Goal: Task Accomplishment & Management: Manage account settings

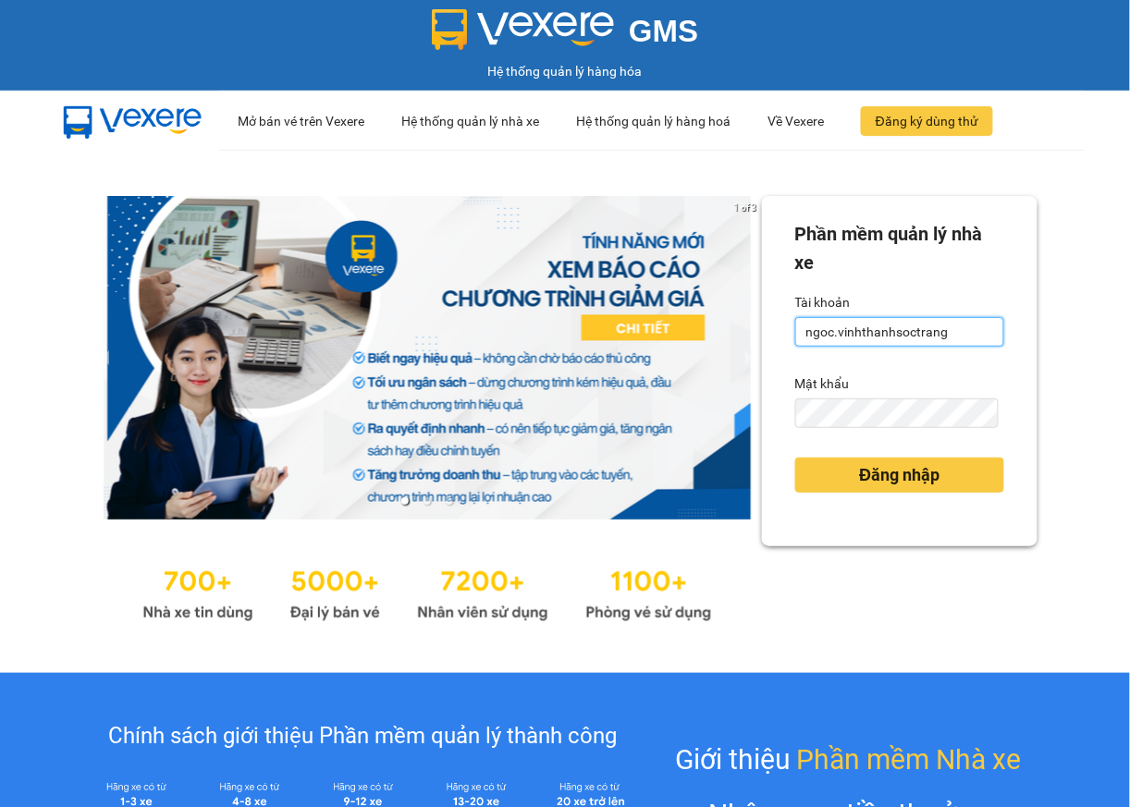
type input "quanly.vinhthanhsoctrang"
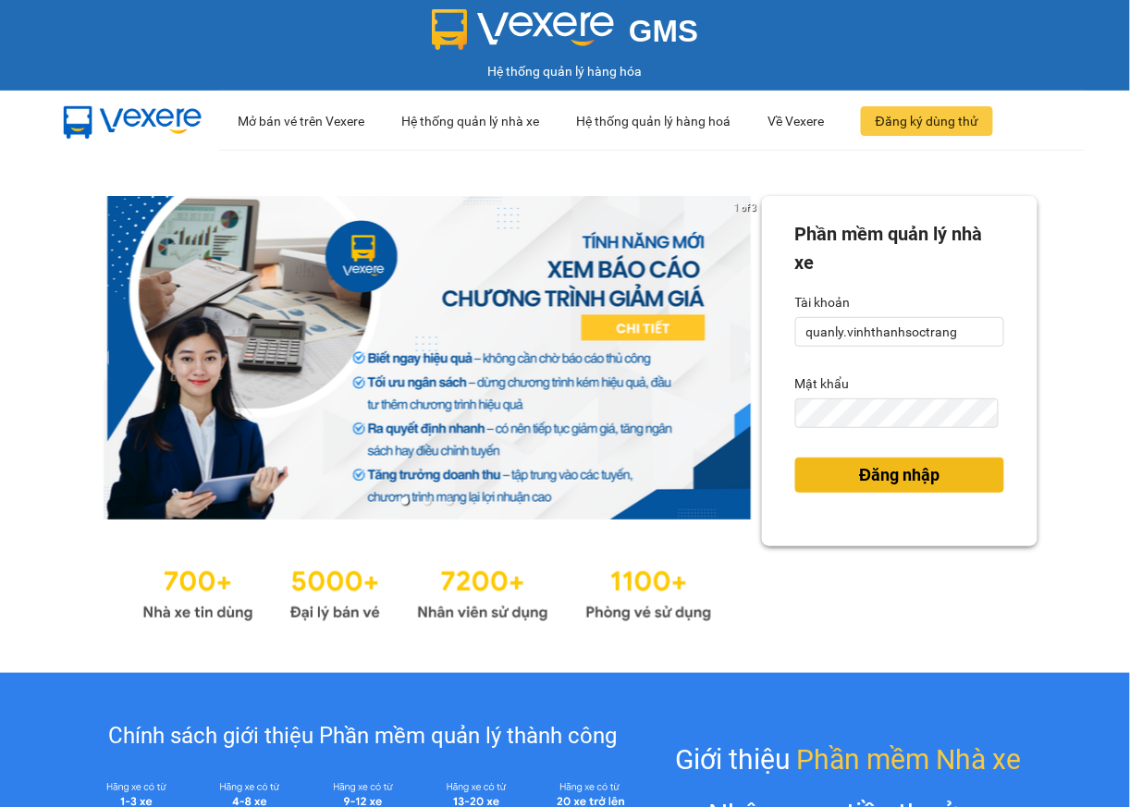
click at [833, 482] on button "Đăng nhập" at bounding box center [899, 475] width 209 height 35
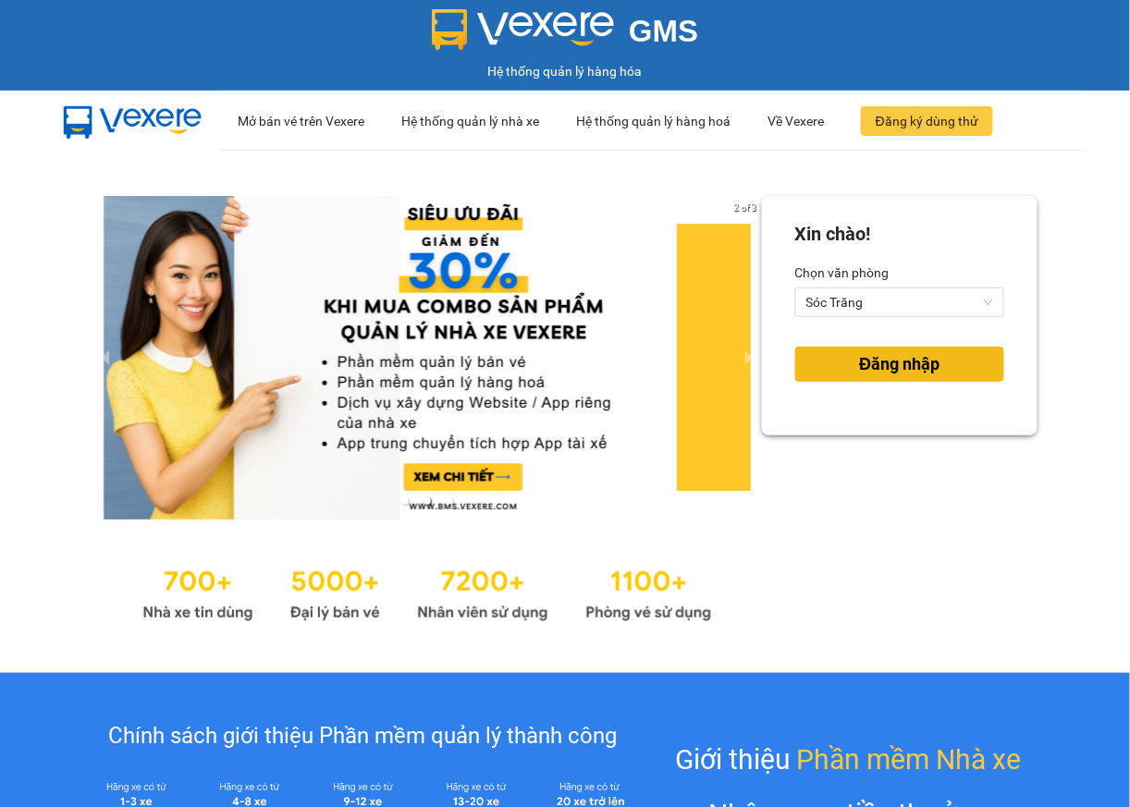
click at [908, 371] on span "Đăng nhập" at bounding box center [899, 364] width 80 height 26
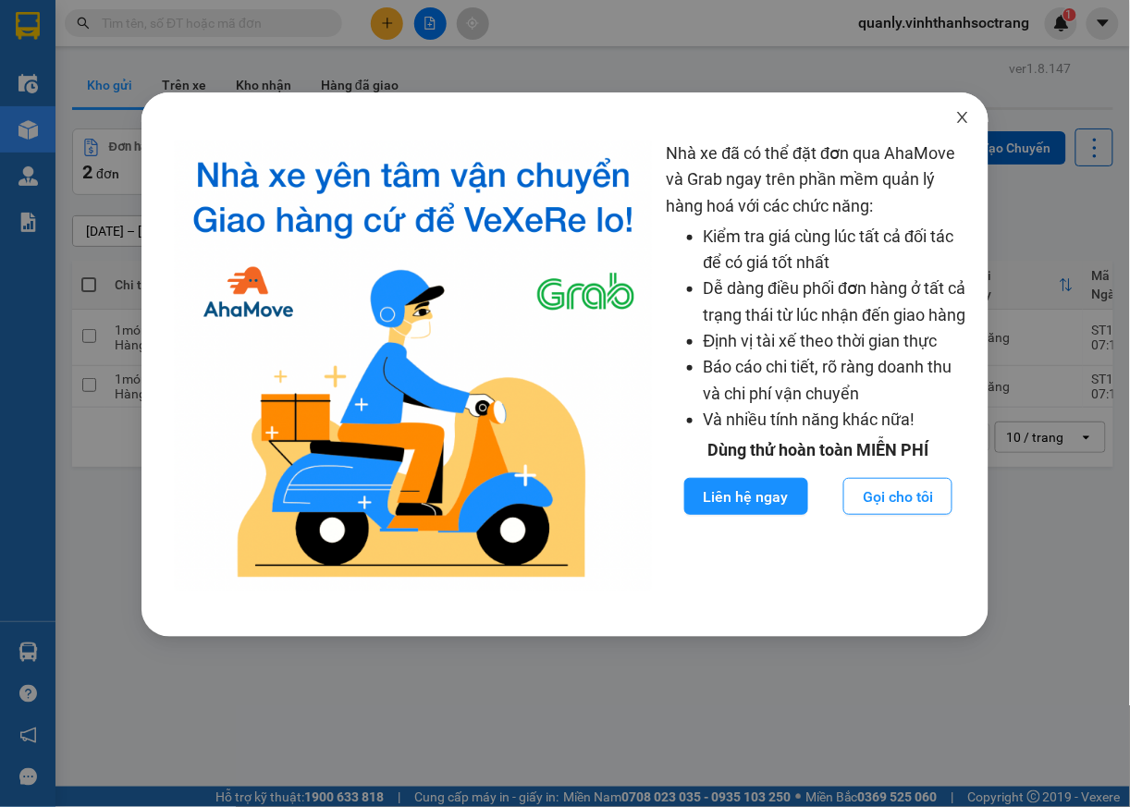
drag, startPoint x: 966, startPoint y: 122, endPoint x: 949, endPoint y: 131, distance: 19.9
click at [965, 123] on icon "close" at bounding box center [962, 117] width 15 height 15
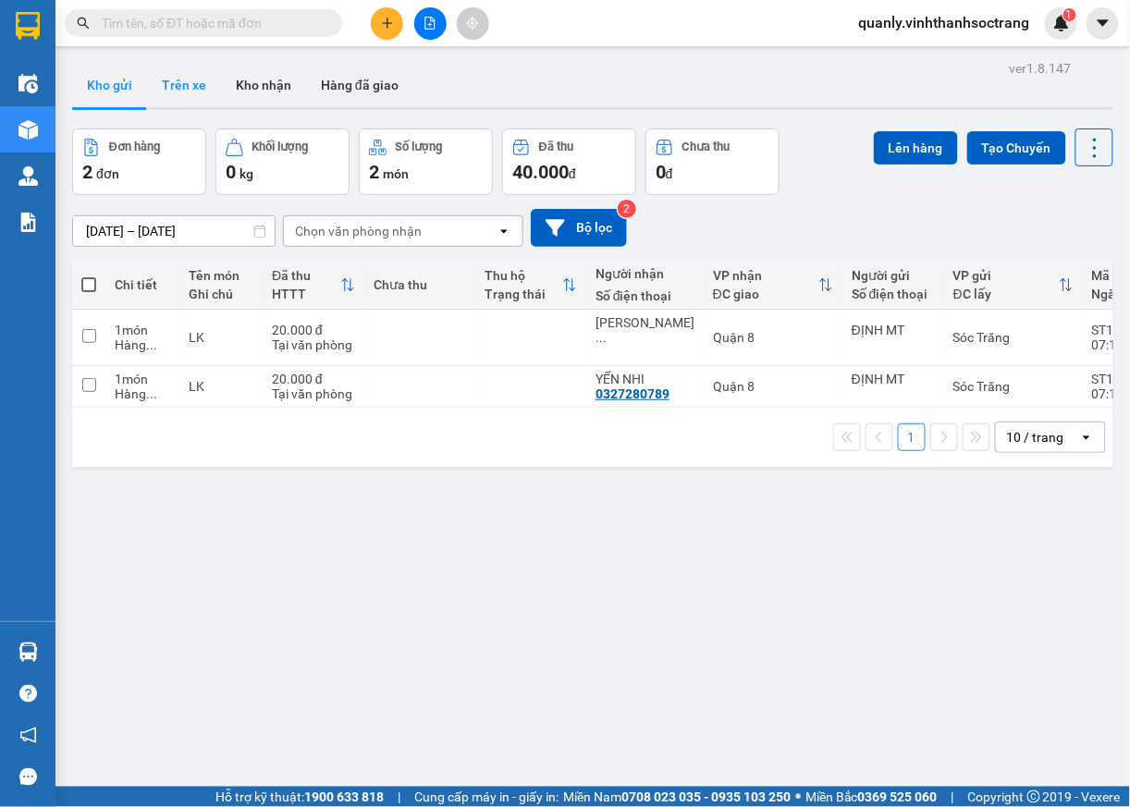
click at [209, 91] on button "Trên xe" at bounding box center [184, 85] width 74 height 44
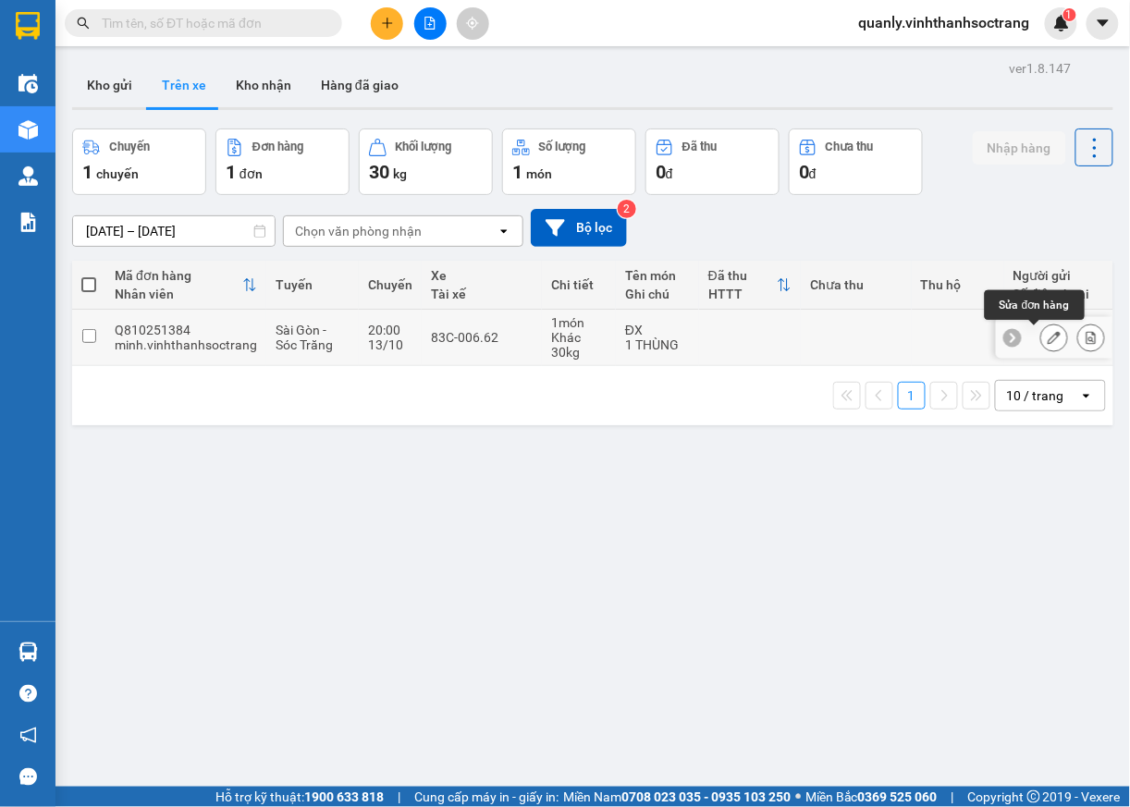
click at [1048, 344] on icon at bounding box center [1054, 337] width 13 height 13
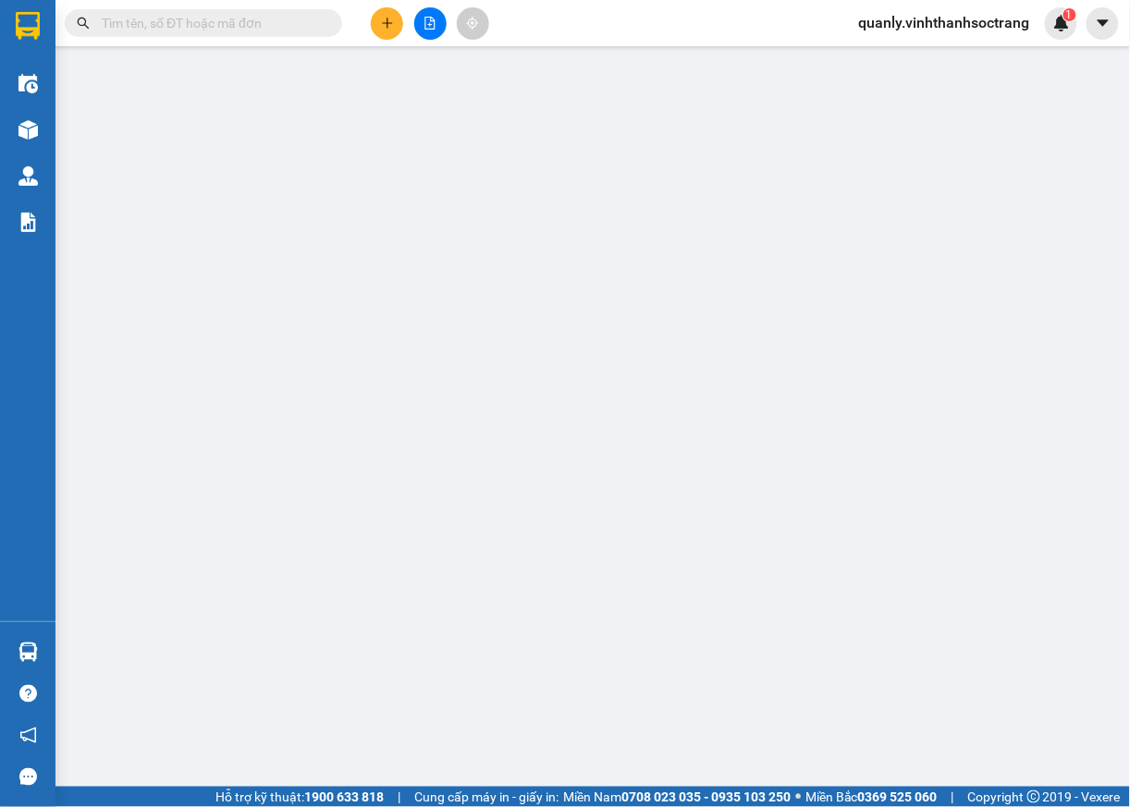
type input "02839521827"
type input "[PERSON_NAME]"
type input "02993812055"
type input "TUỔI NGỌC"
checkbox input "true"
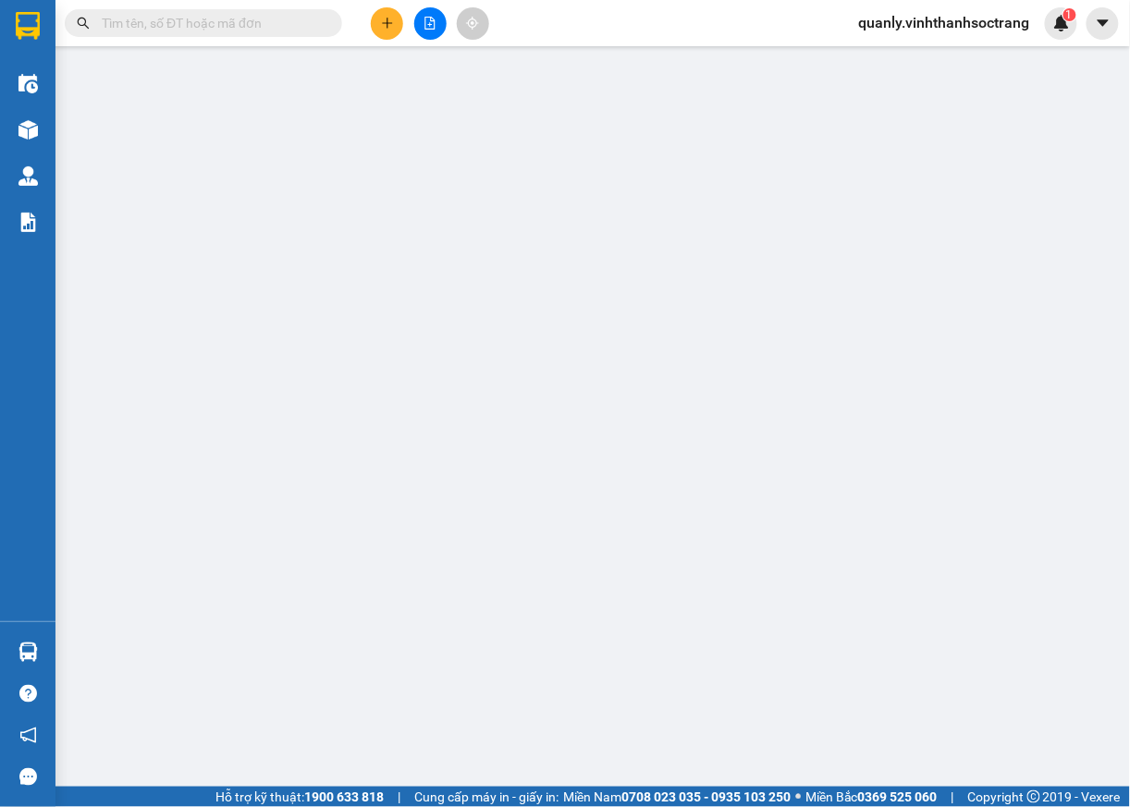
type input "13"
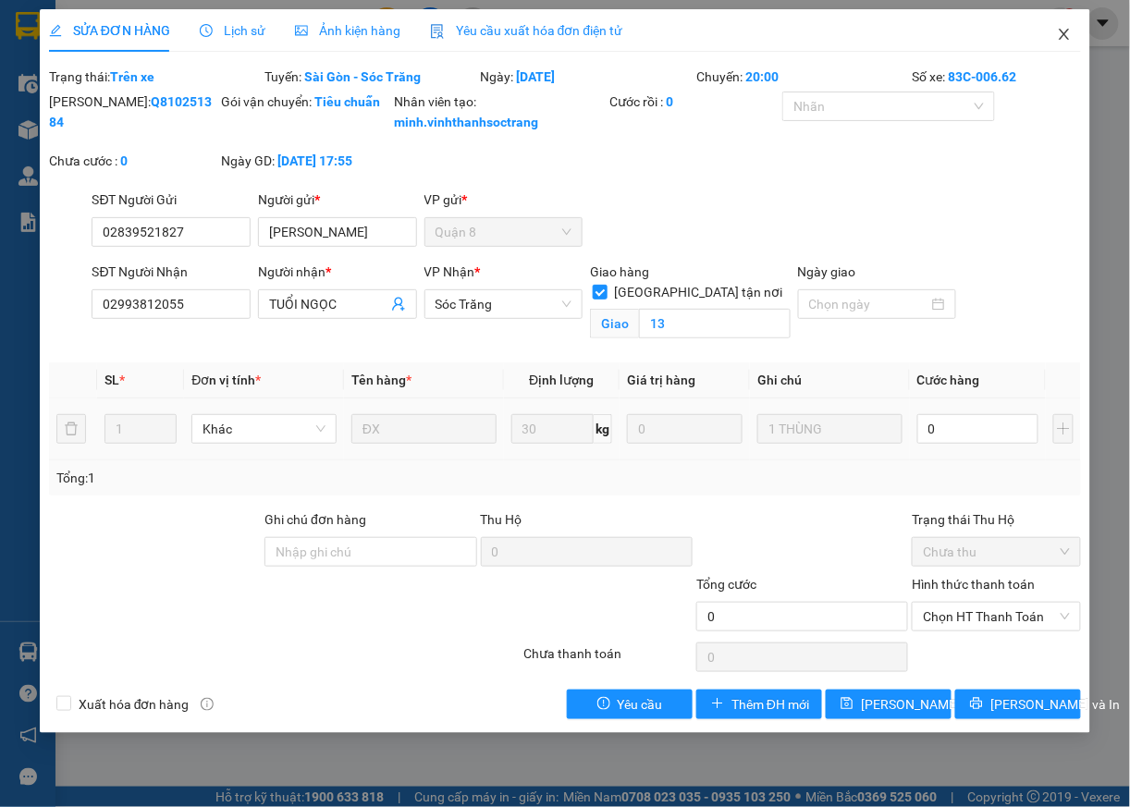
click at [1062, 35] on icon "close" at bounding box center [1064, 34] width 15 height 15
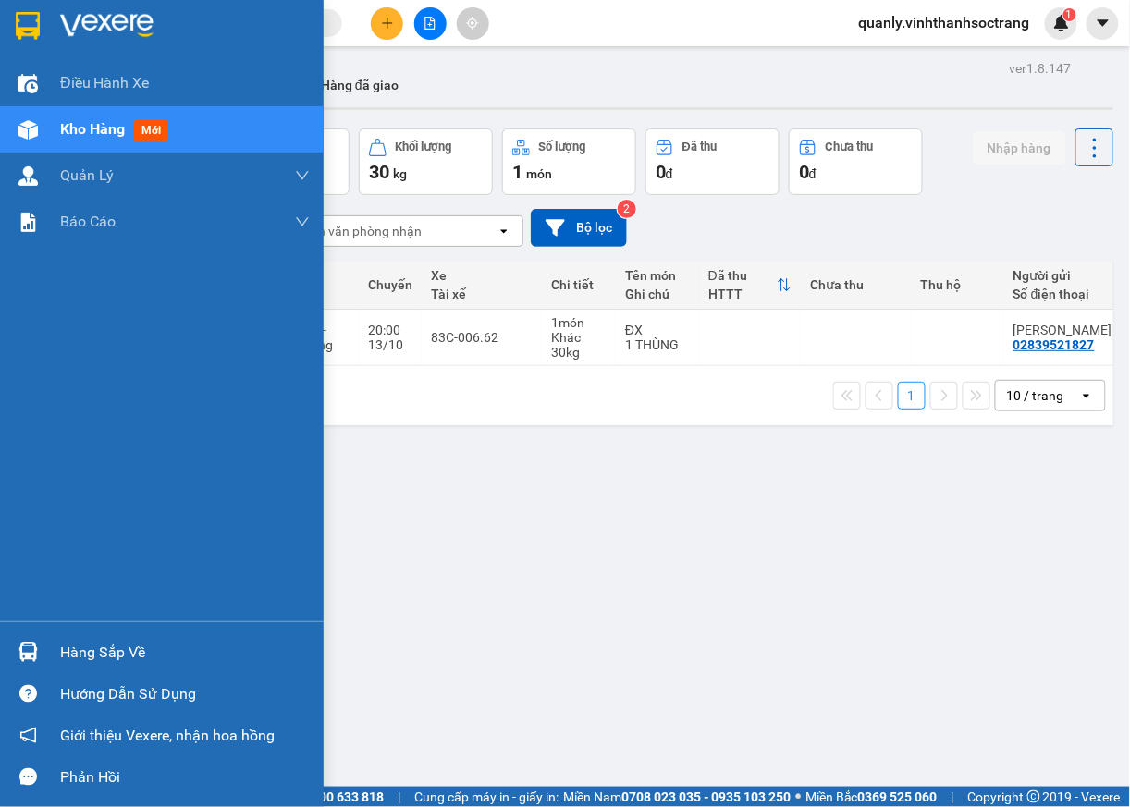
click at [54, 640] on div "Hàng sắp về" at bounding box center [162, 652] width 324 height 42
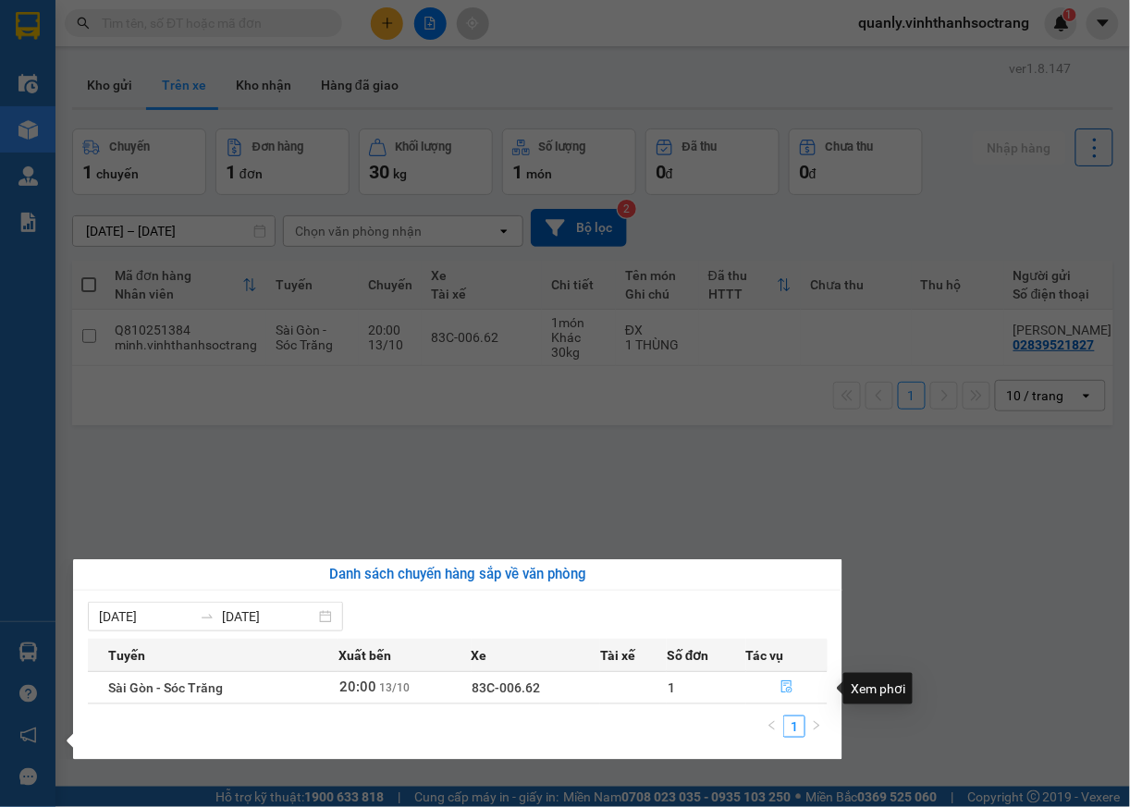
click at [784, 689] on icon "file-done" at bounding box center [786, 686] width 13 height 13
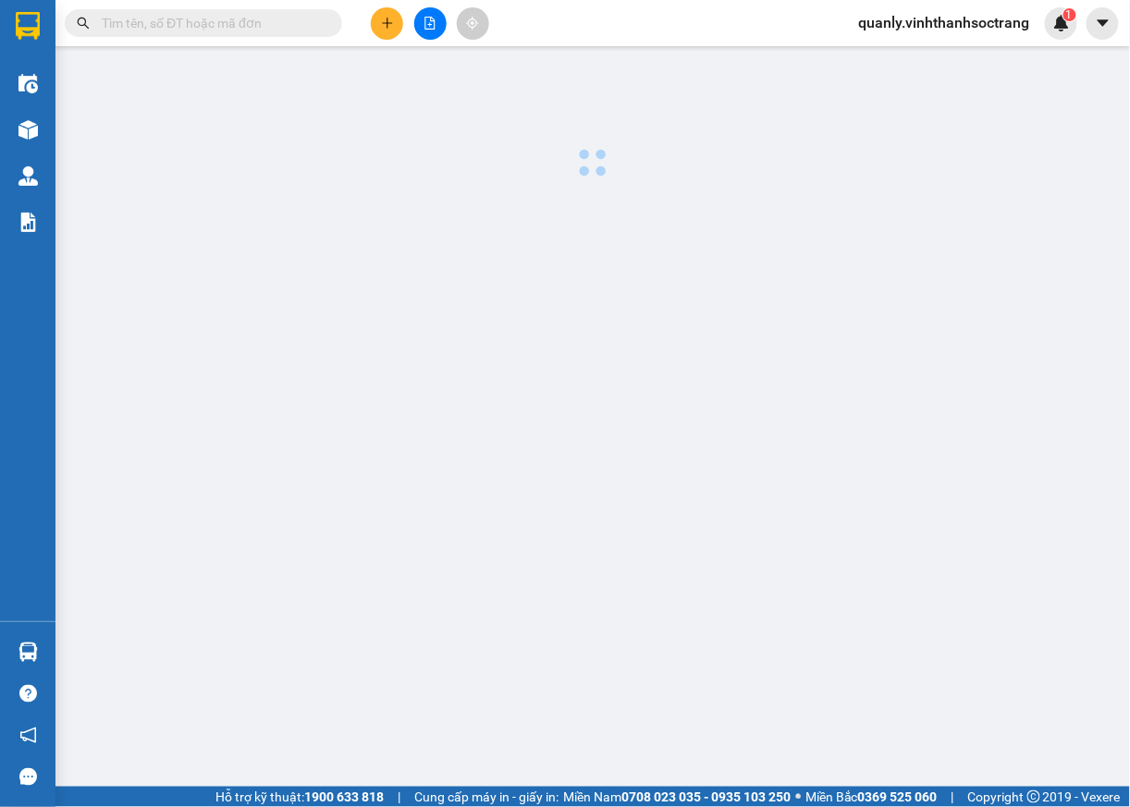
click at [784, 689] on main at bounding box center [565, 393] width 1130 height 787
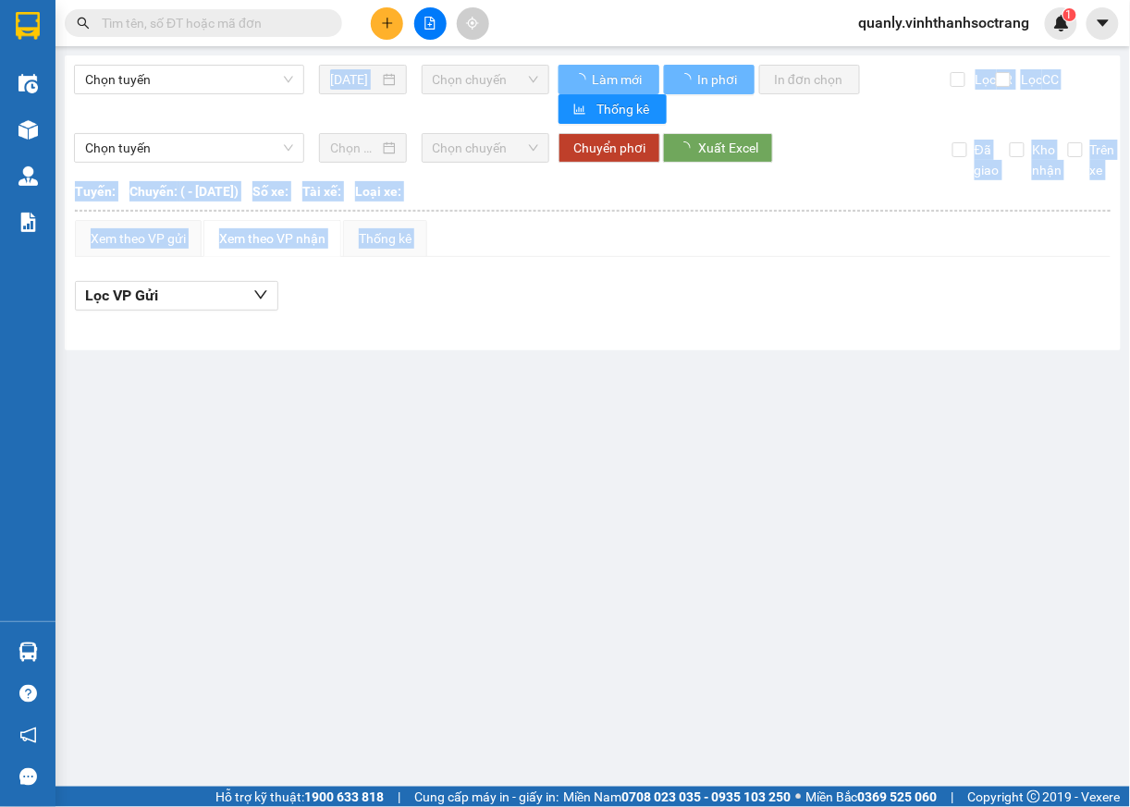
click at [55, 452] on div "Điều hành xe Kho hàng mới Quản [PERSON_NAME] lý chuyến Quản lý khách hàng Quản …" at bounding box center [27, 340] width 55 height 561
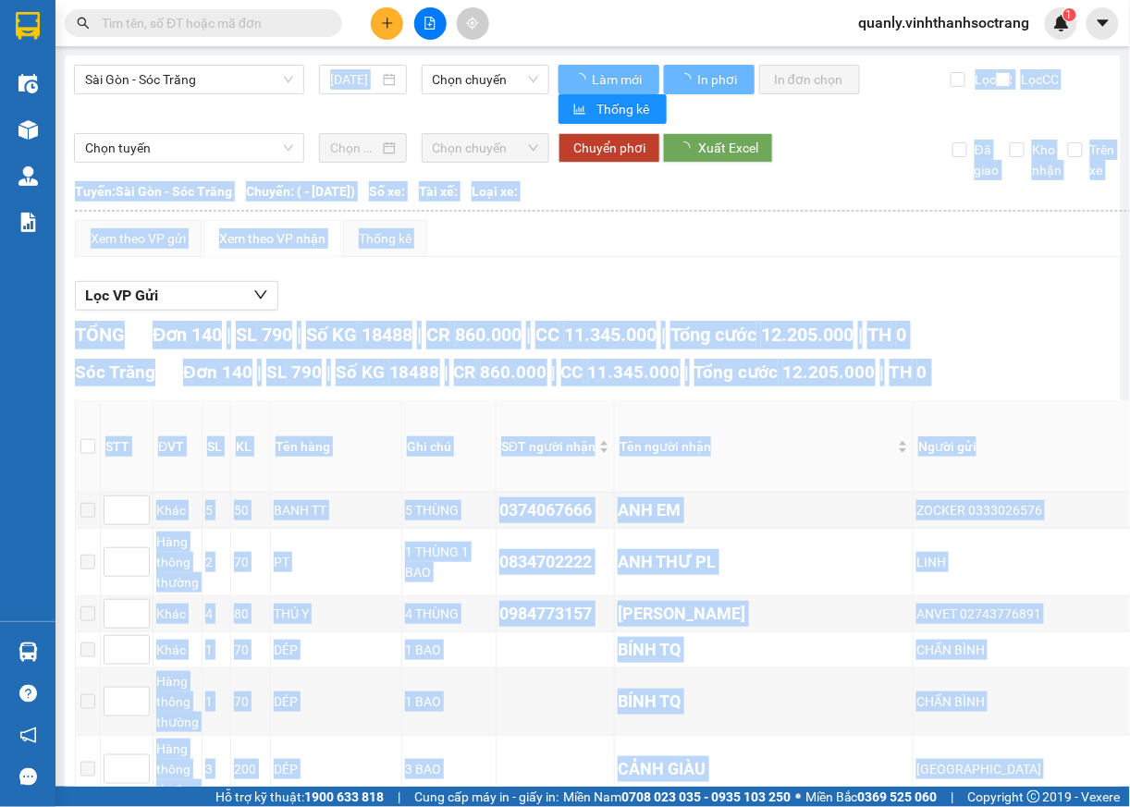
type input "[DATE]"
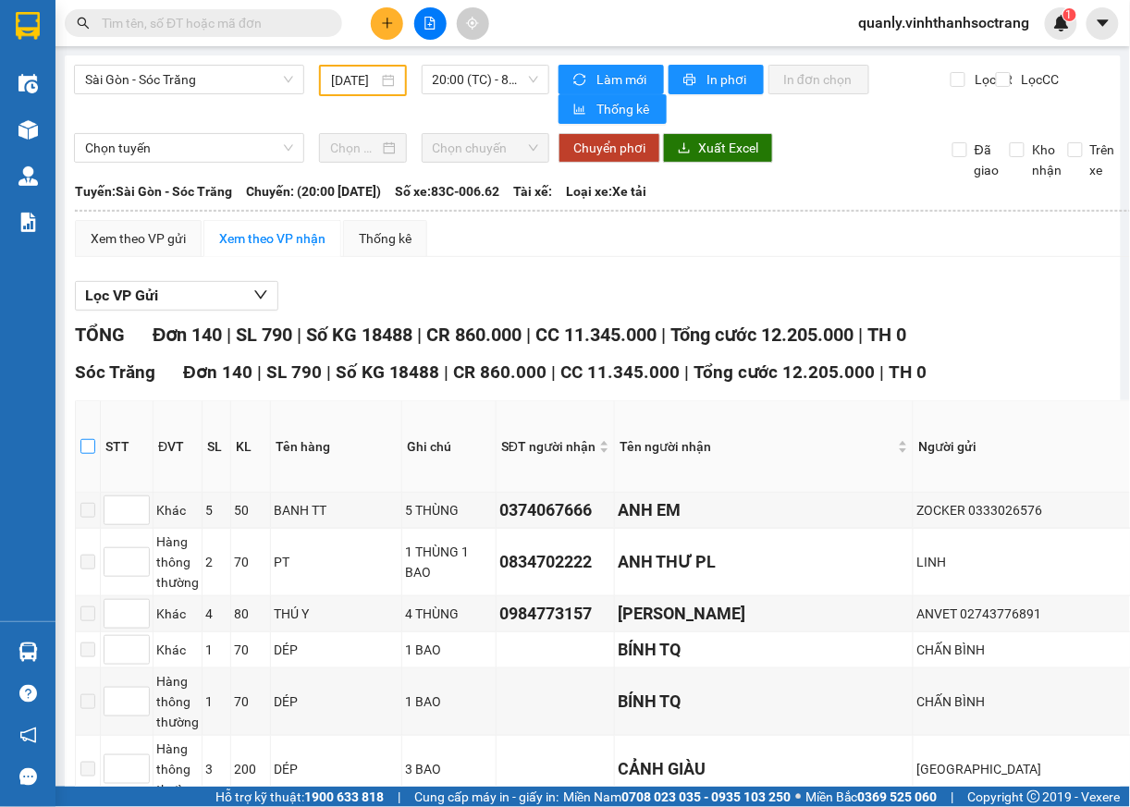
click at [90, 447] on input "checkbox" at bounding box center [87, 446] width 15 height 15
checkbox input "true"
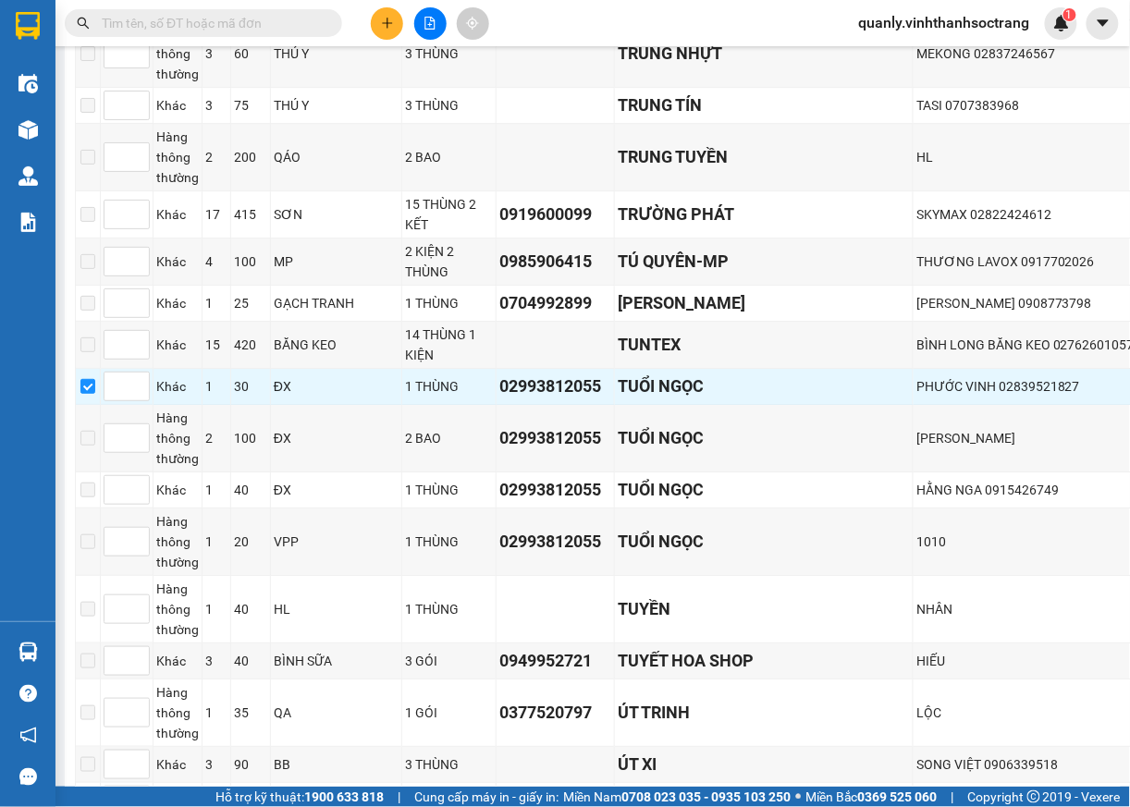
scroll to position [6975, 0]
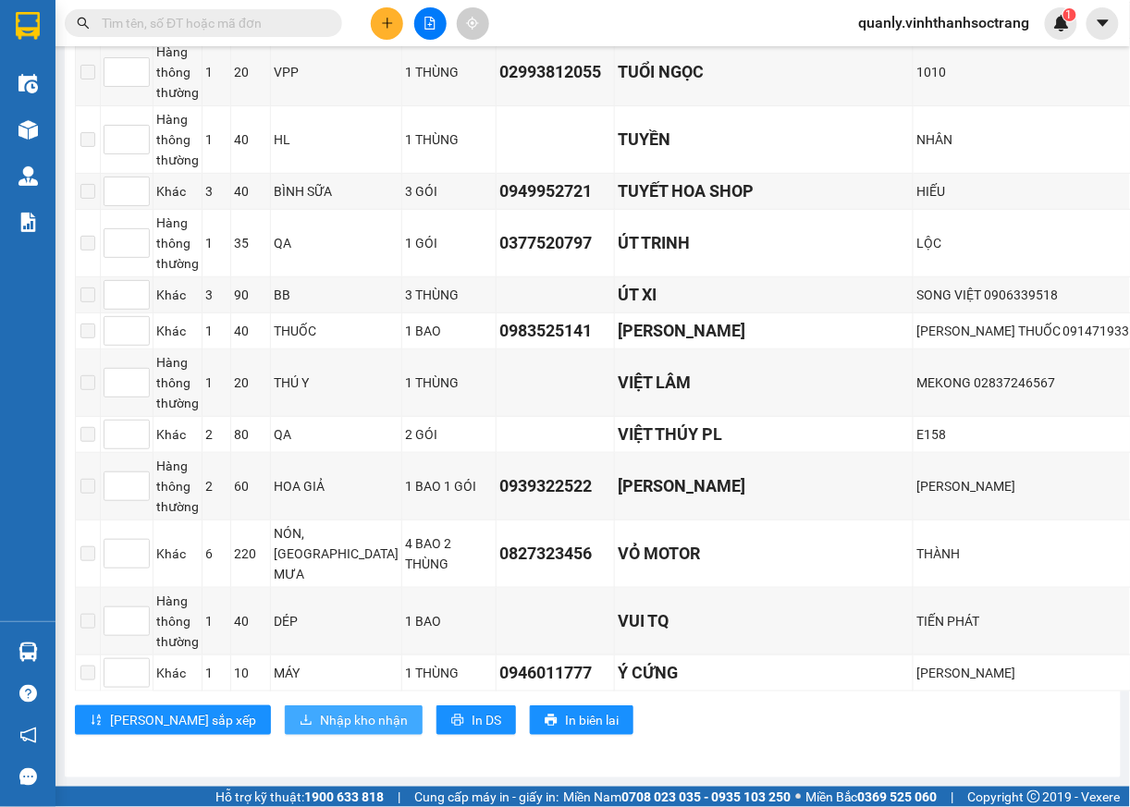
click at [320, 710] on span "Nhập kho nhận" at bounding box center [364, 720] width 88 height 20
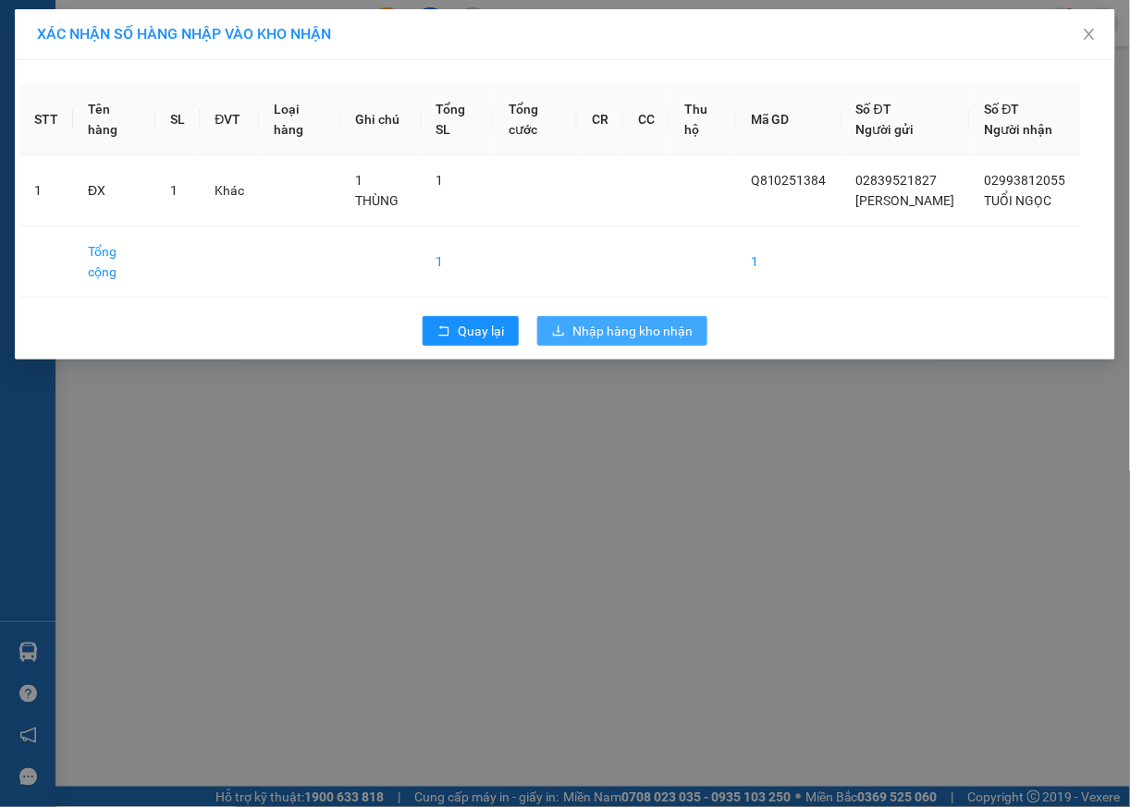
click at [641, 321] on span "Nhập hàng kho nhận" at bounding box center [632, 331] width 120 height 20
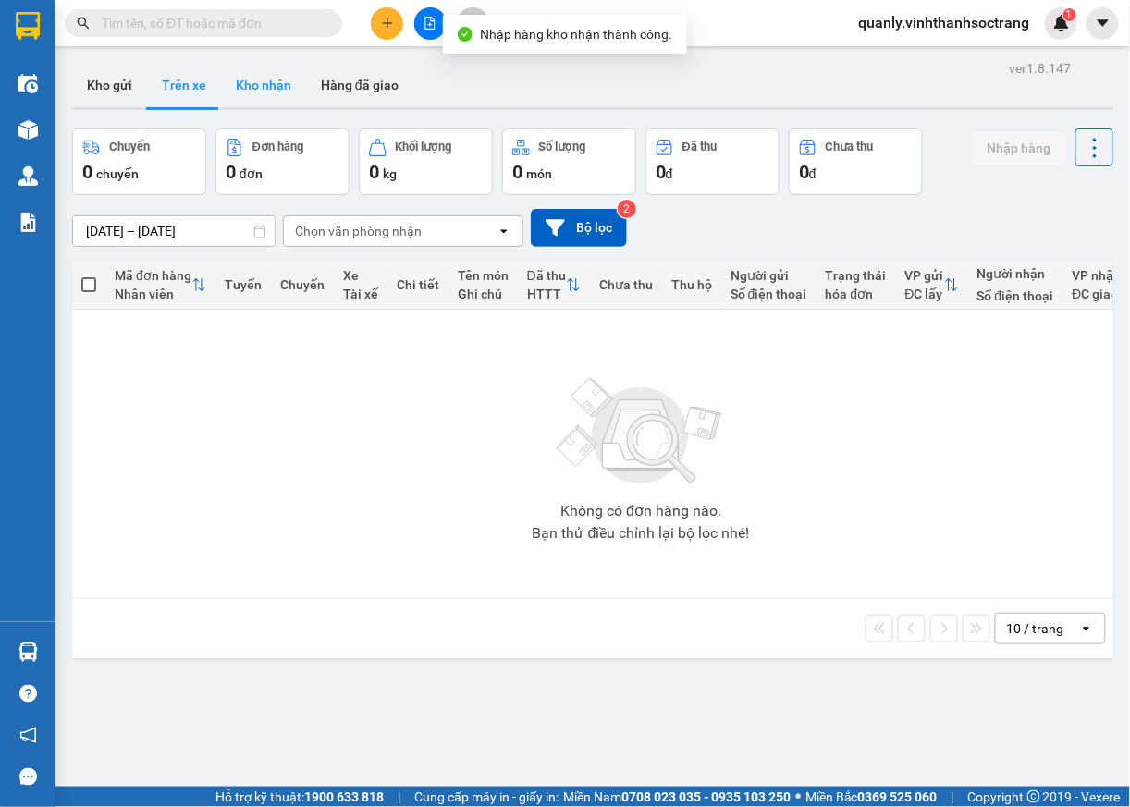
click at [256, 83] on button "Kho nhận" at bounding box center [263, 85] width 85 height 44
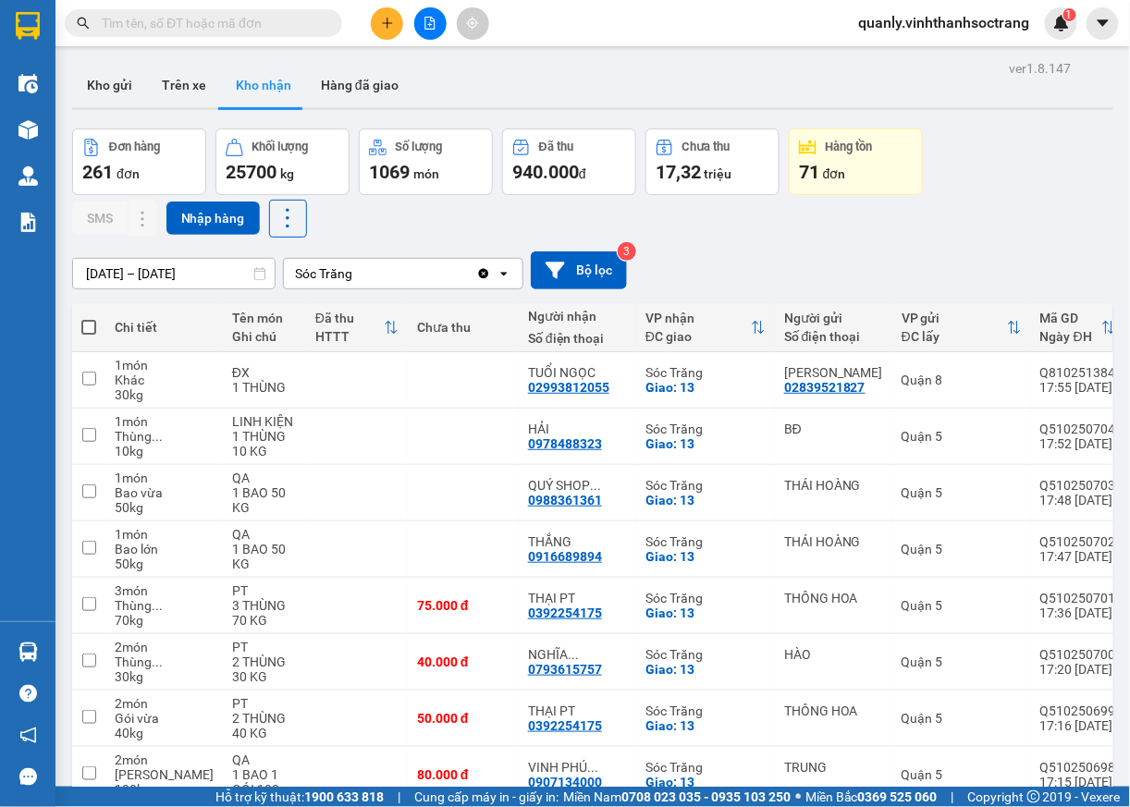
drag, startPoint x: 185, startPoint y: 82, endPoint x: 172, endPoint y: 242, distance: 160.5
click at [186, 83] on button "Trên xe" at bounding box center [184, 85] width 74 height 44
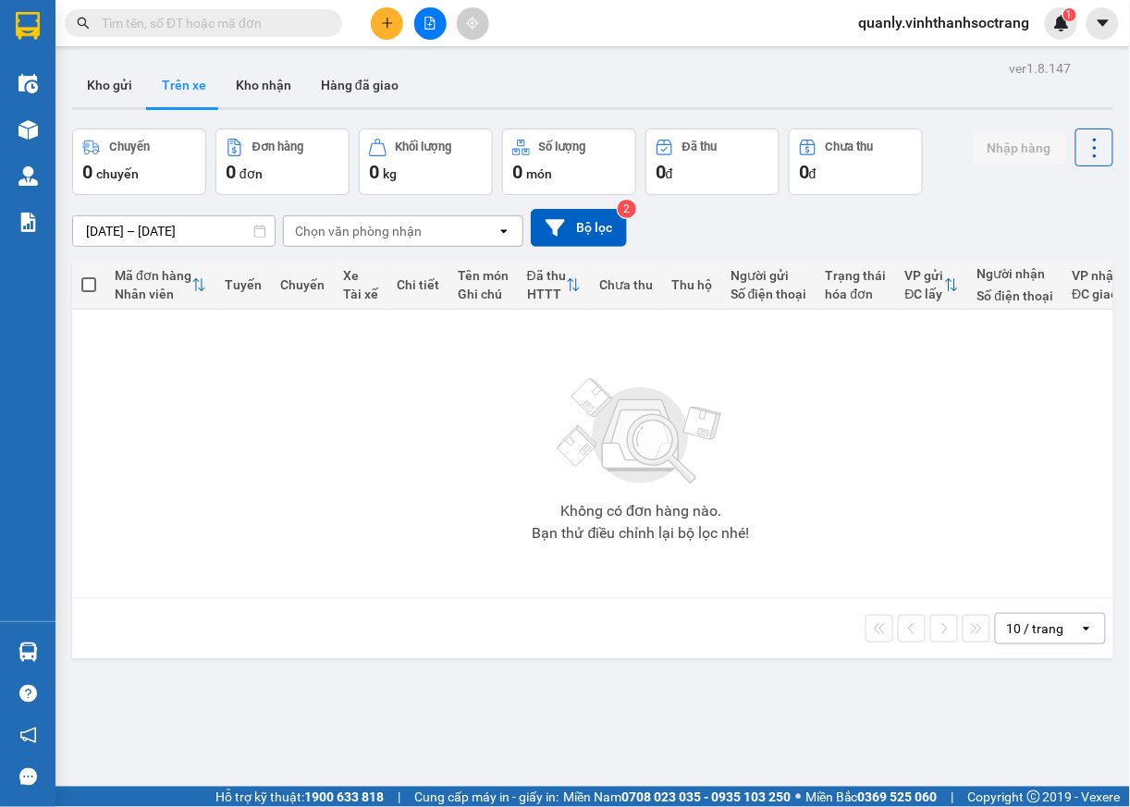
click at [266, 433] on div "Không có đơn hàng nào. Bạn thử điều chỉnh lại bộ lọc nhé!" at bounding box center [641, 453] width 1120 height 277
drag, startPoint x: 264, startPoint y: 83, endPoint x: 271, endPoint y: 133, distance: 50.3
click at [264, 85] on button "Kho nhận" at bounding box center [263, 85] width 85 height 44
type input "[DATE] – [DATE]"
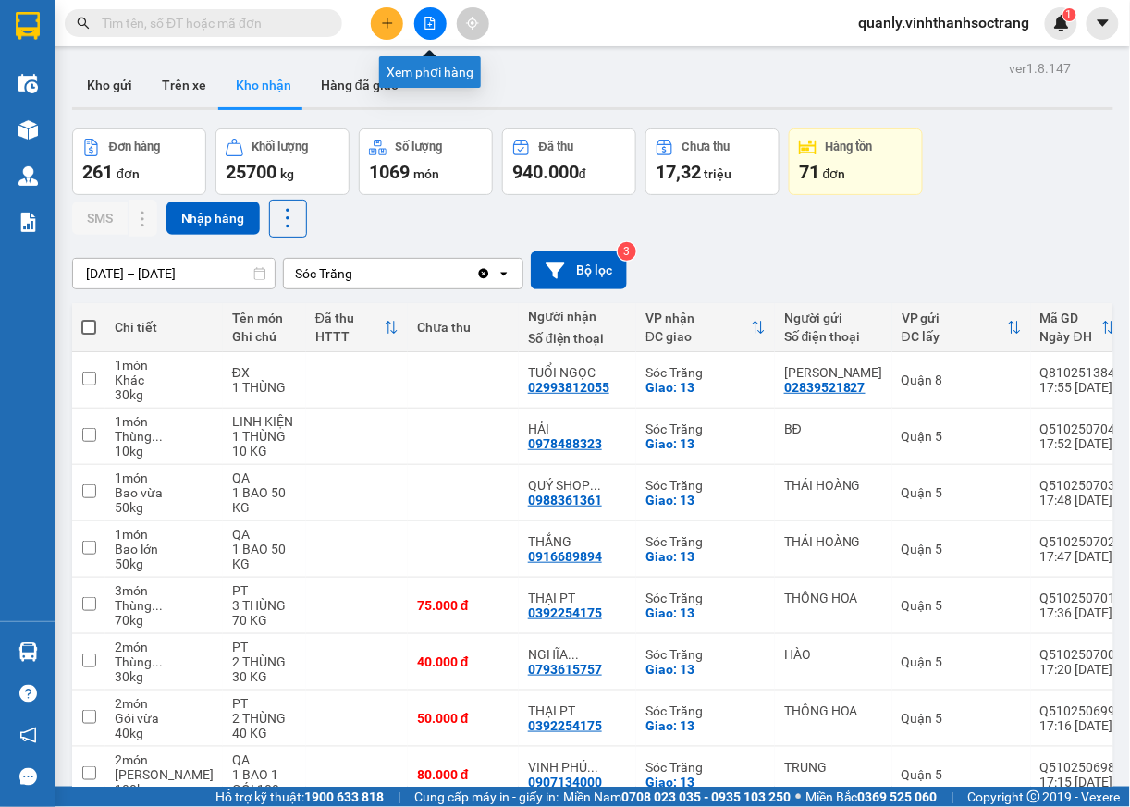
click at [431, 22] on icon "file-add" at bounding box center [429, 23] width 13 height 13
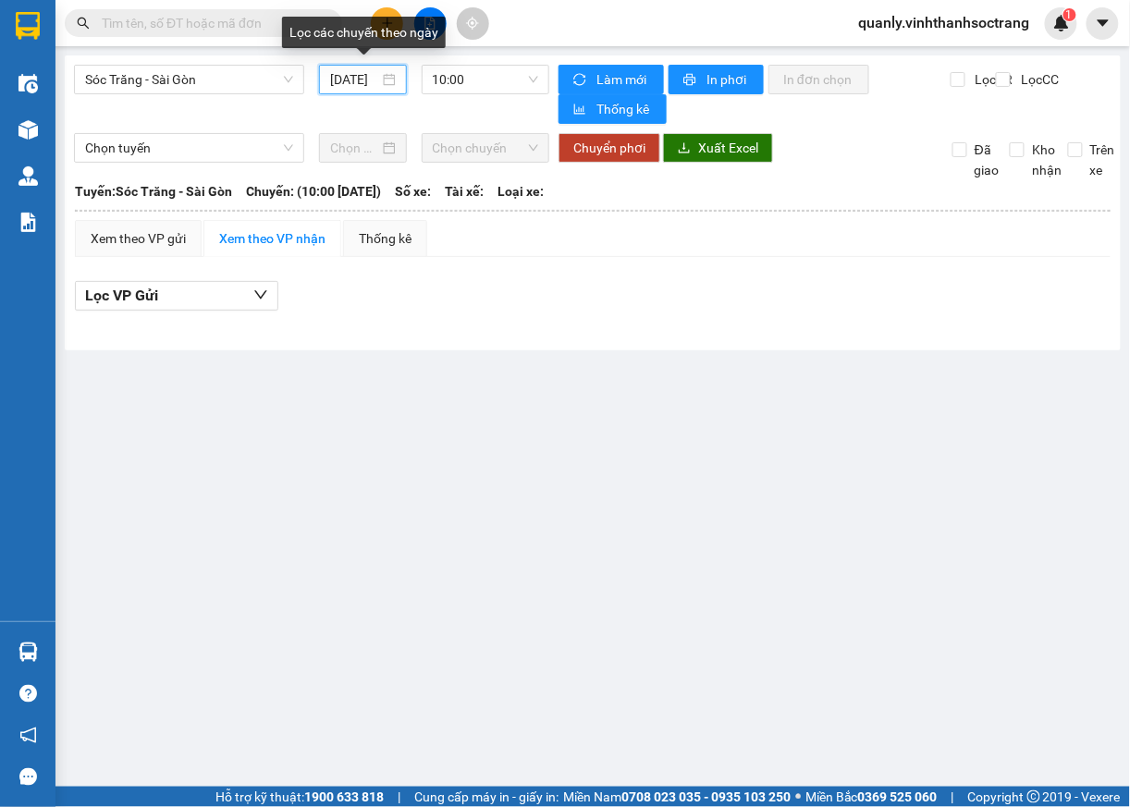
click at [349, 89] on input "[DATE]" at bounding box center [354, 79] width 48 height 20
click at [718, 489] on main "Sóc Trăng - Sài Gòn [DATE] 10:00 Làm mới In phơi In đơn chọn Thống kê Lọc CR…" at bounding box center [565, 393] width 1130 height 787
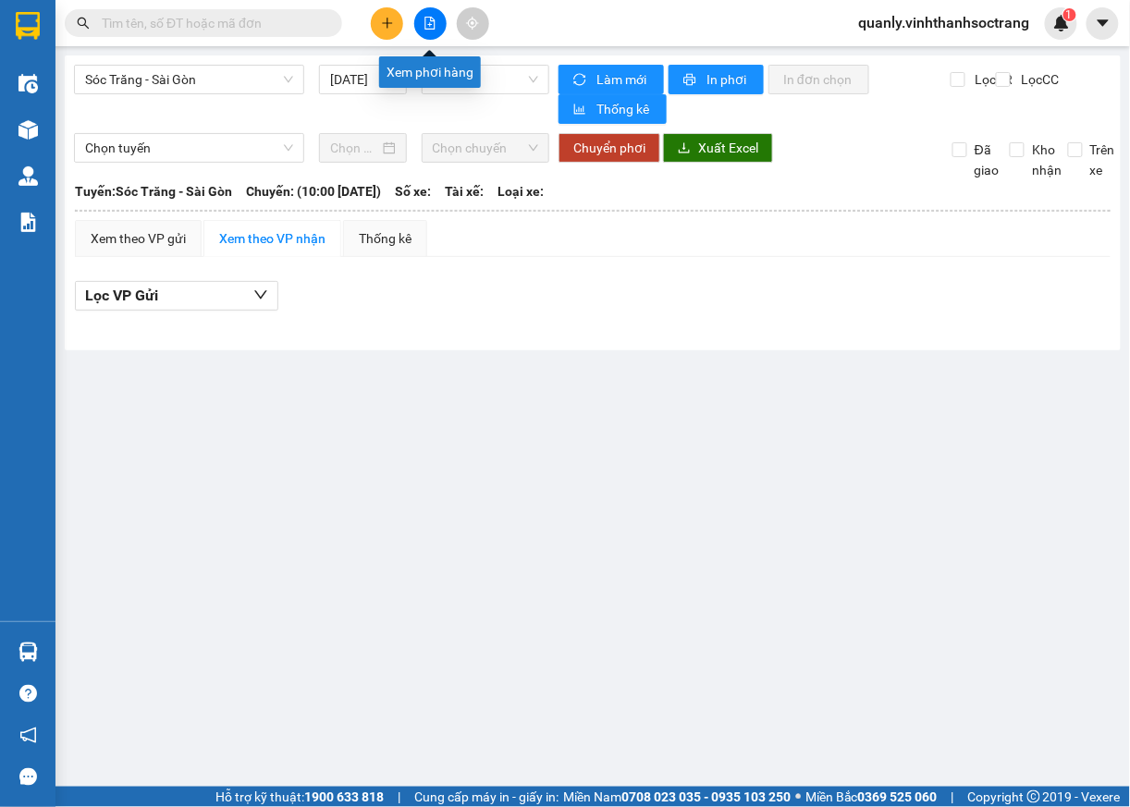
click at [429, 26] on icon "file-add" at bounding box center [429, 23] width 13 height 13
click at [366, 71] on input "[DATE]" at bounding box center [354, 79] width 48 height 20
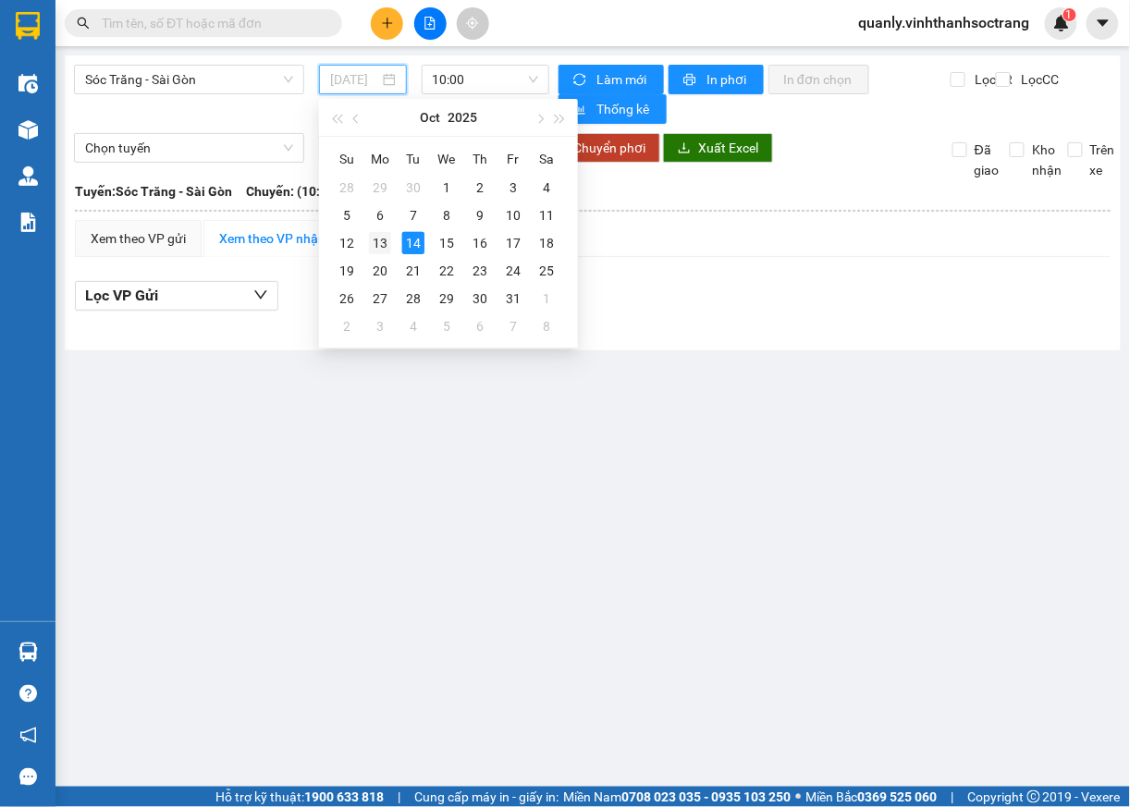
click at [386, 241] on div "13" at bounding box center [380, 243] width 22 height 22
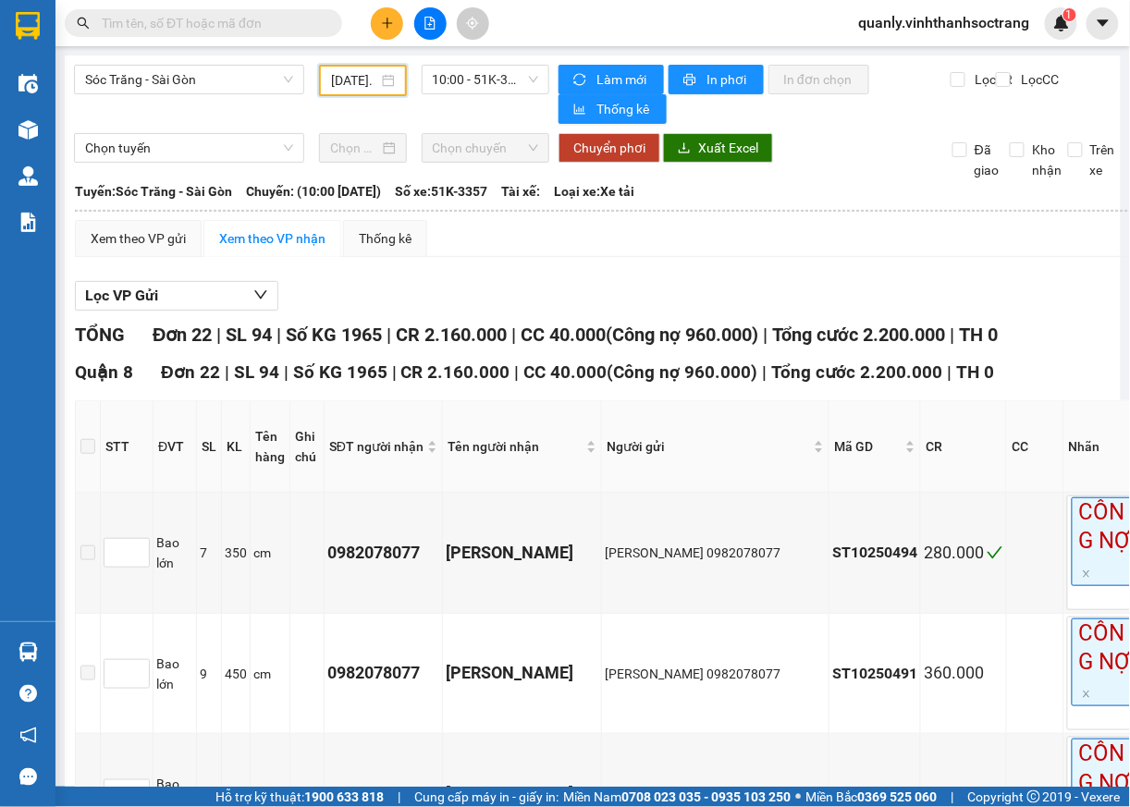
scroll to position [0, 22]
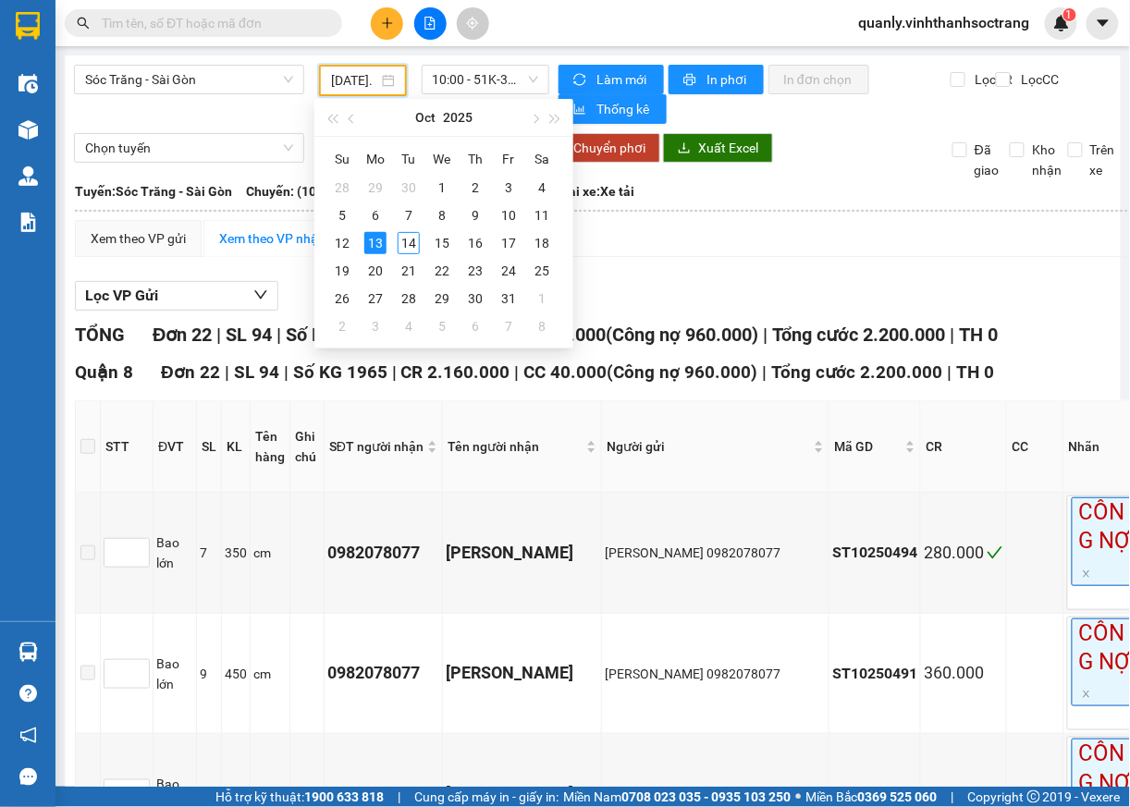
click at [1087, 257] on div "Xem theo VP gửi Xem theo VP nhận Thống kê" at bounding box center [779, 238] width 1409 height 37
type input "[DATE]"
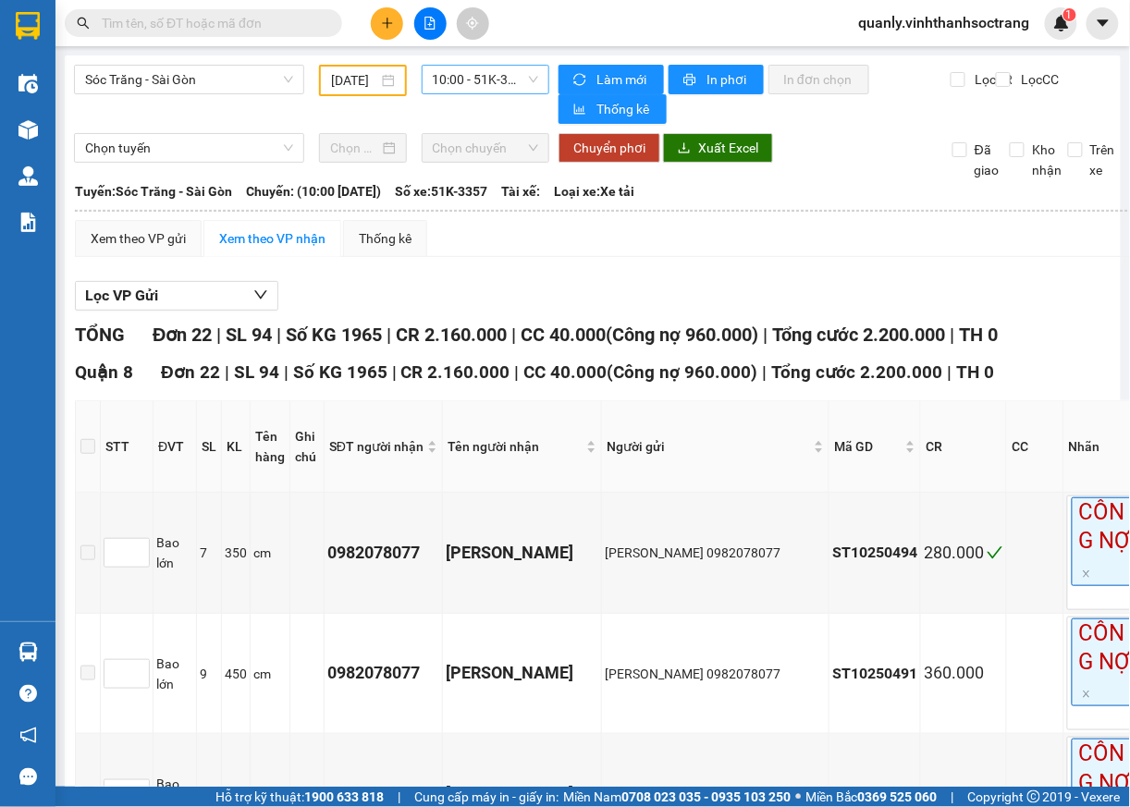
click at [522, 89] on span "10:00 - 51K-3357" at bounding box center [486, 80] width 106 height 28
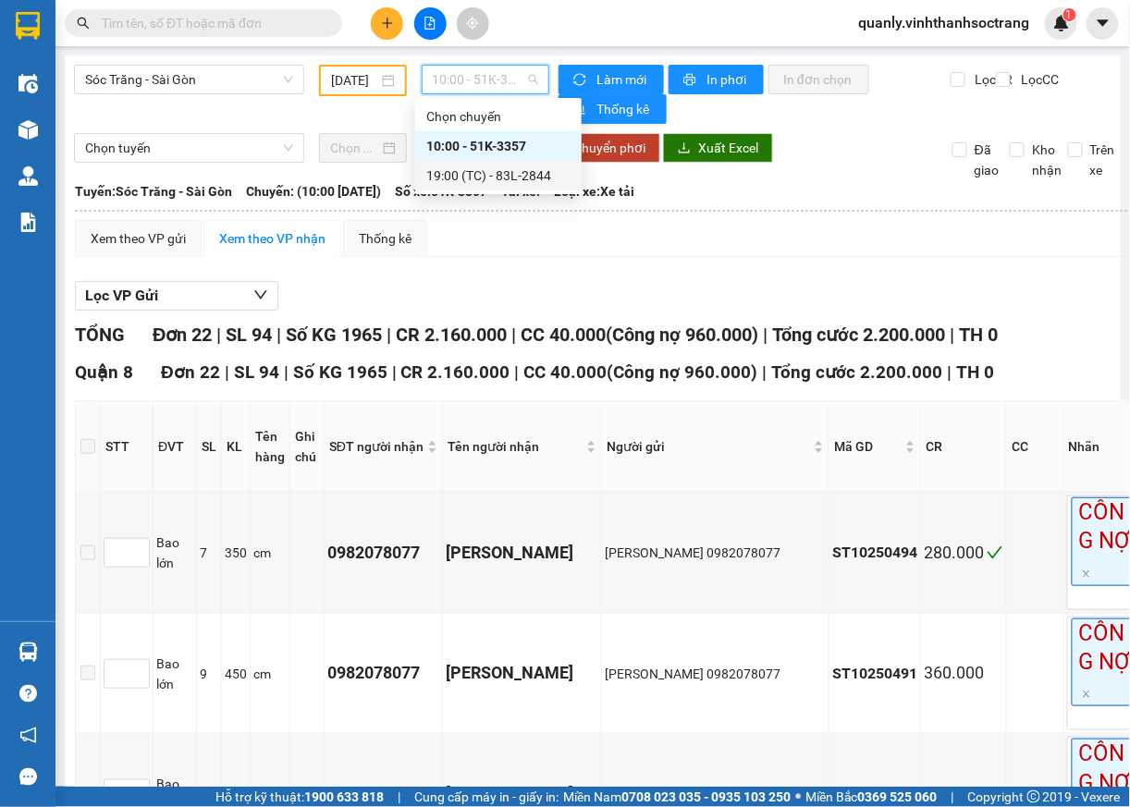
click at [518, 171] on div "19:00 (TC) - 83L-2844" at bounding box center [498, 175] width 144 height 20
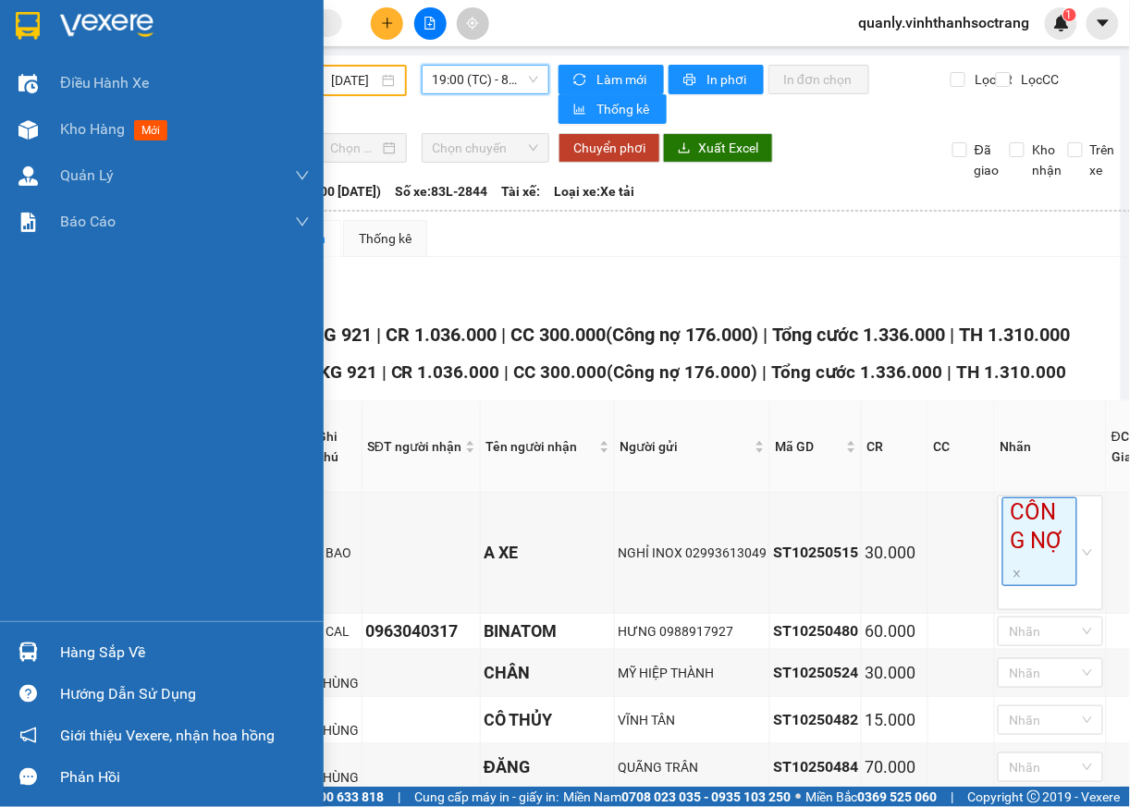
click at [27, 643] on img at bounding box center [27, 652] width 19 height 19
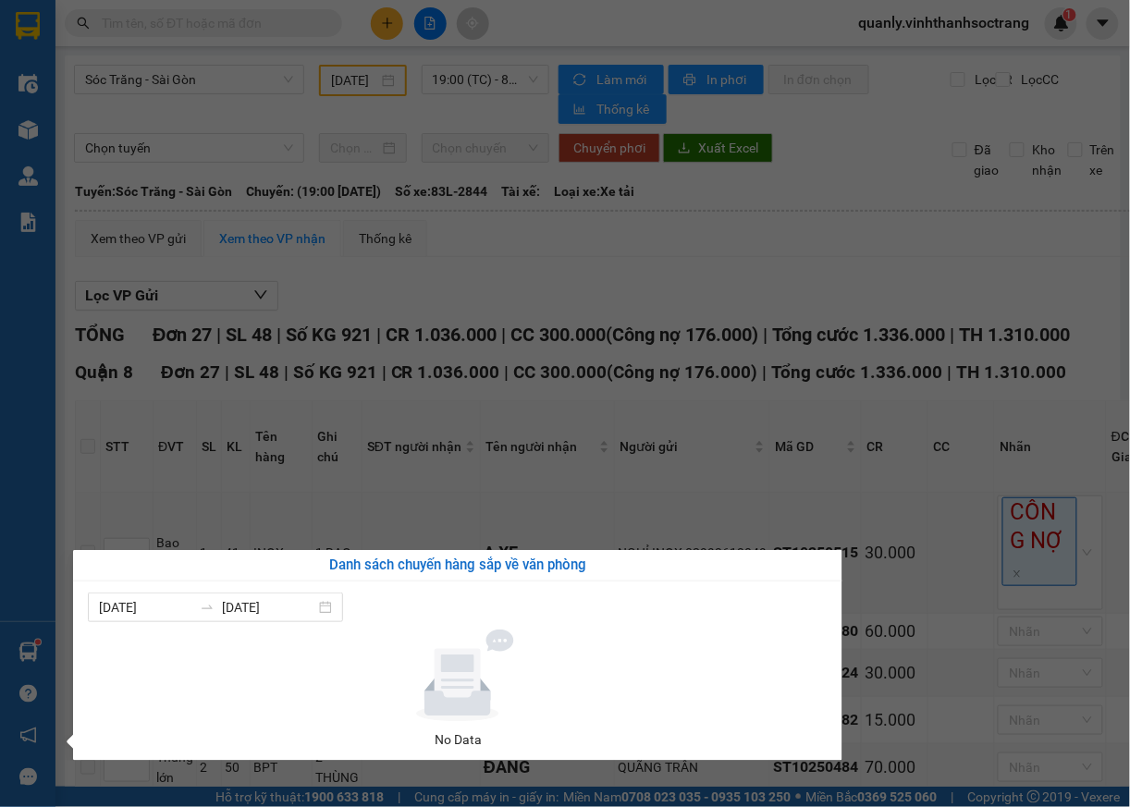
click at [38, 493] on div "Điều hành xe Kho hàng mới Quản [PERSON_NAME] lý chuyến Quản lý khách hàng Quản …" at bounding box center [27, 403] width 55 height 807
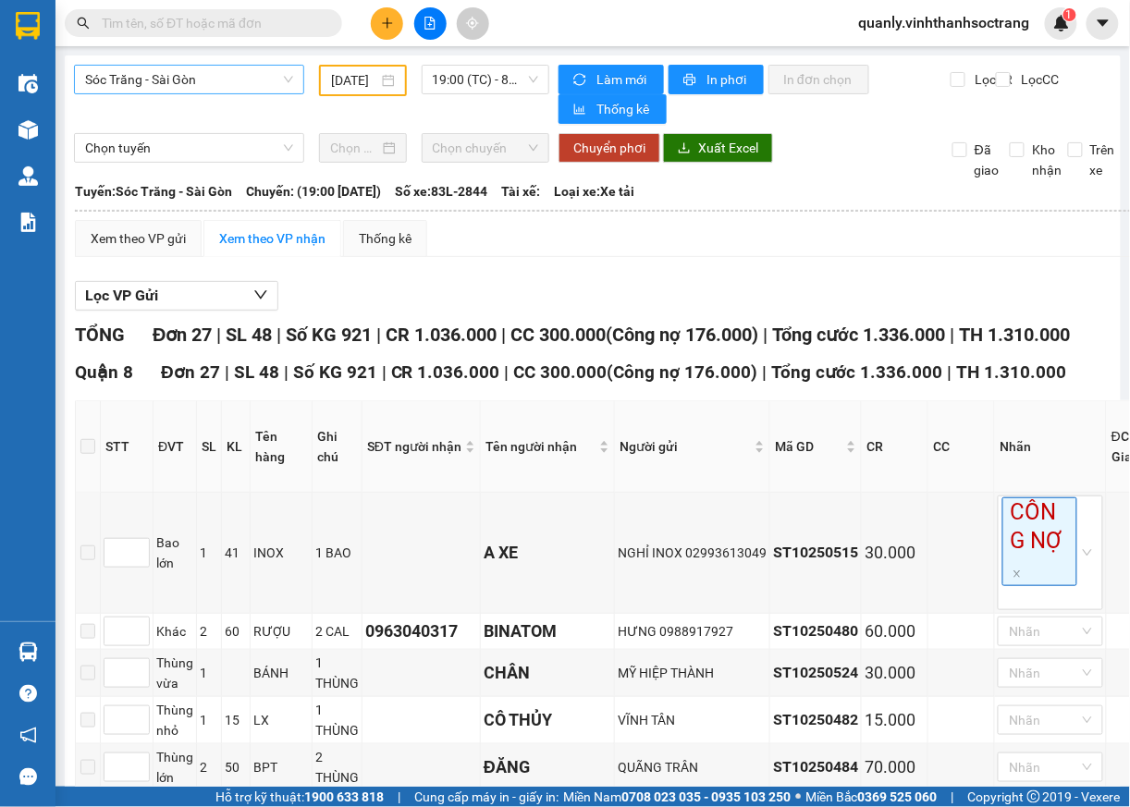
click at [287, 82] on span "Sóc Trăng - Sài Gòn" at bounding box center [189, 80] width 208 height 28
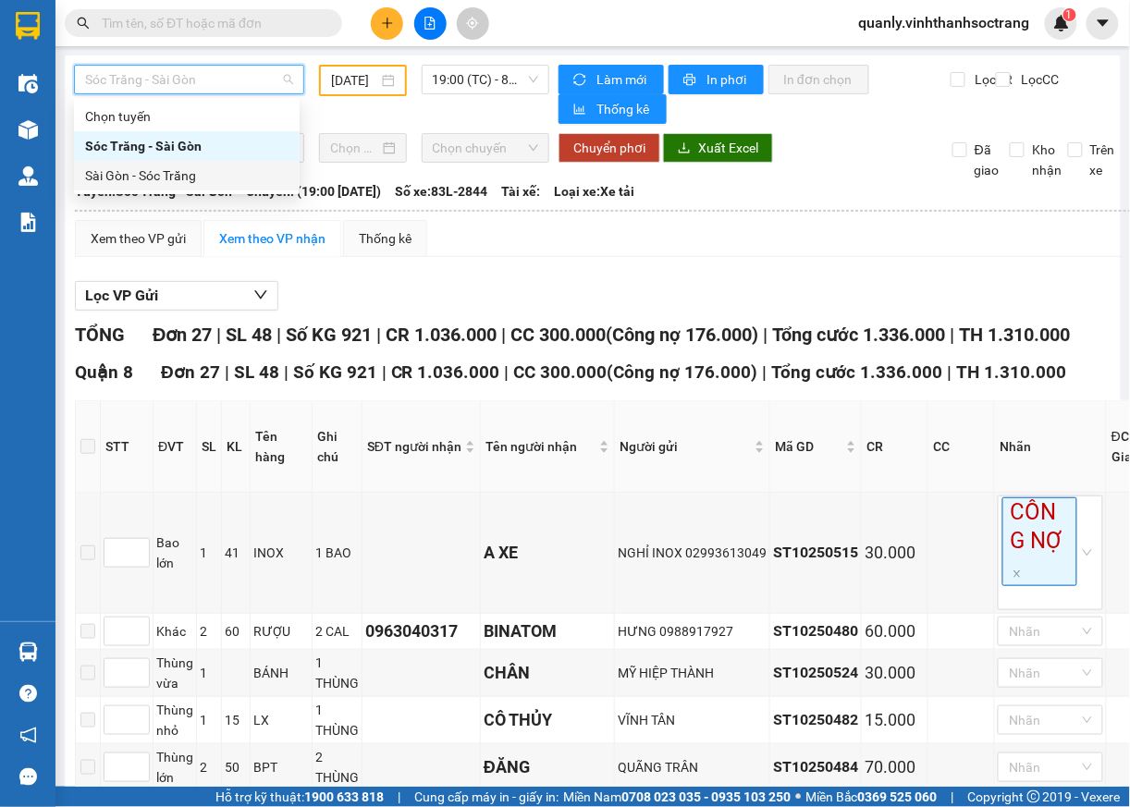
click at [175, 166] on div "Sài Gòn - Sóc Trăng" at bounding box center [186, 175] width 203 height 20
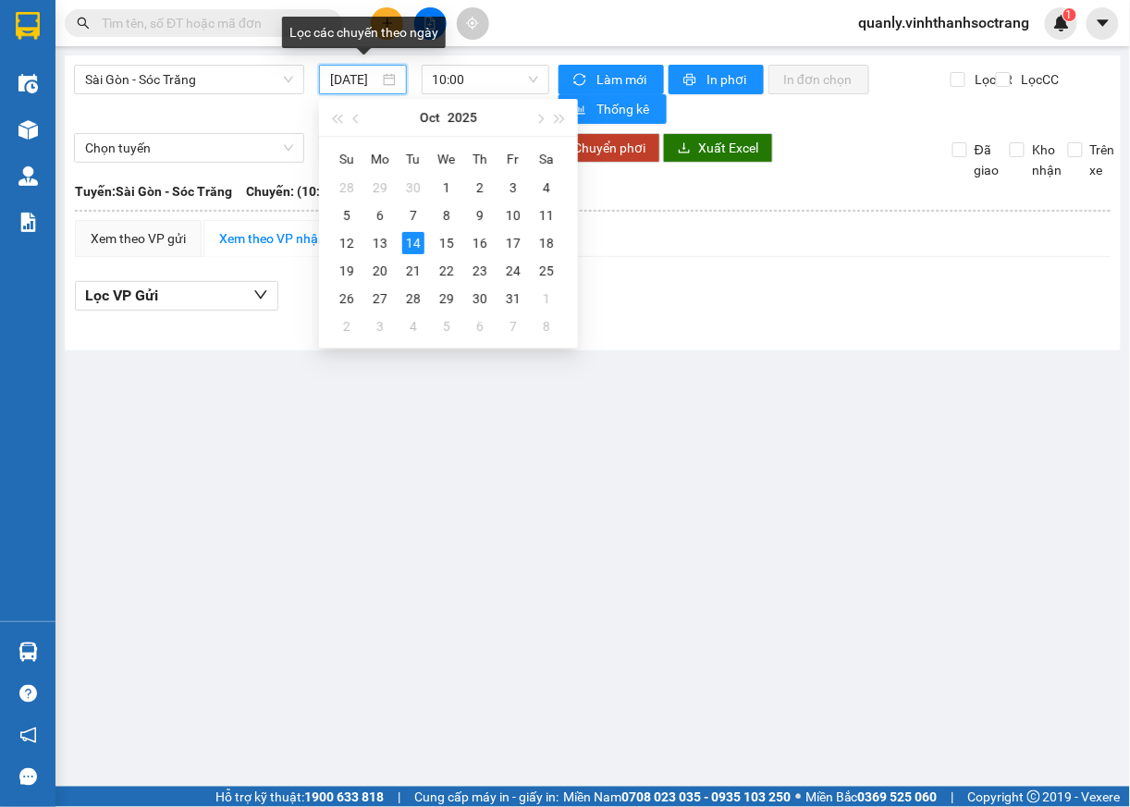
click at [375, 80] on input "[DATE]" at bounding box center [354, 79] width 48 height 20
click at [382, 252] on div "13" at bounding box center [380, 243] width 22 height 22
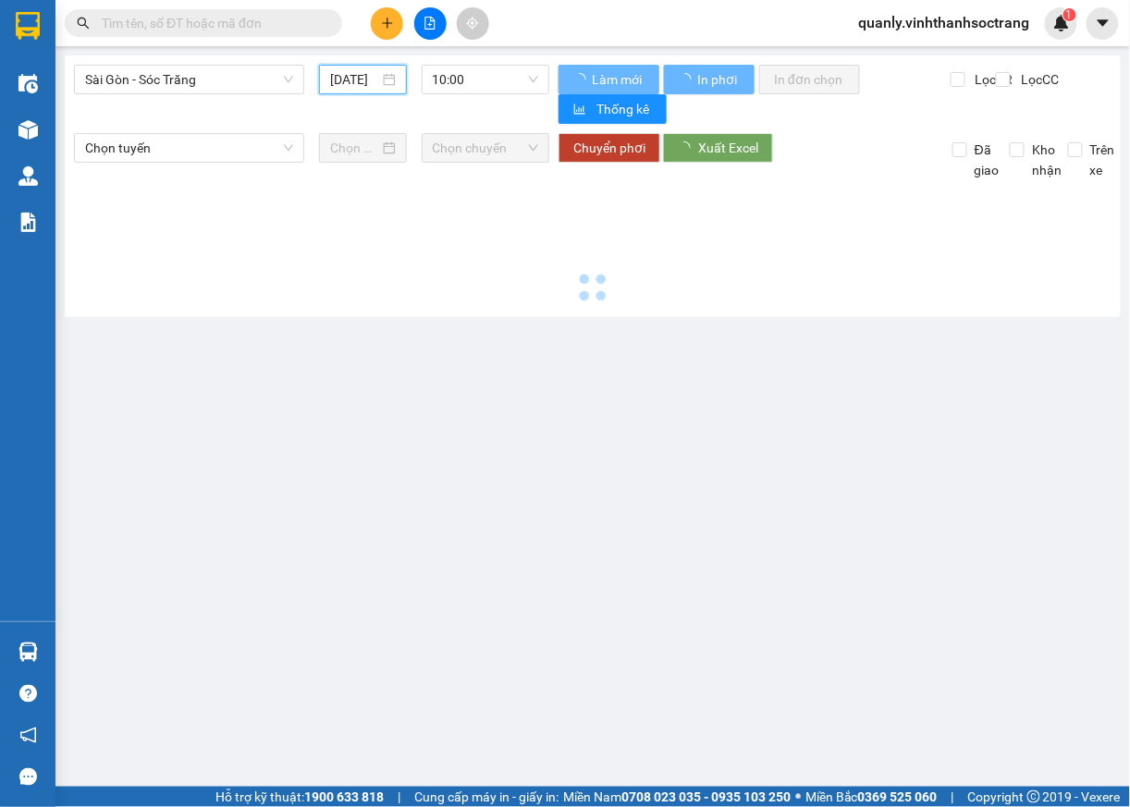
type input "[DATE]"
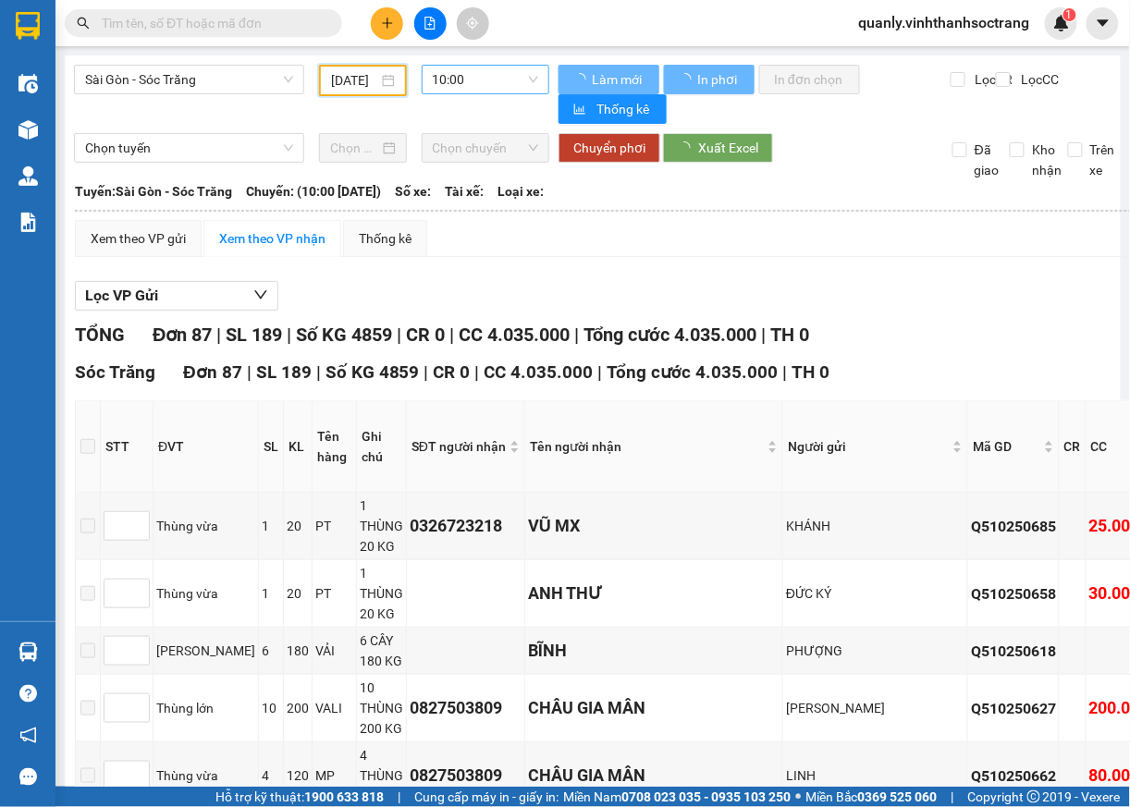
click at [527, 78] on span "10:00" at bounding box center [486, 80] width 106 height 28
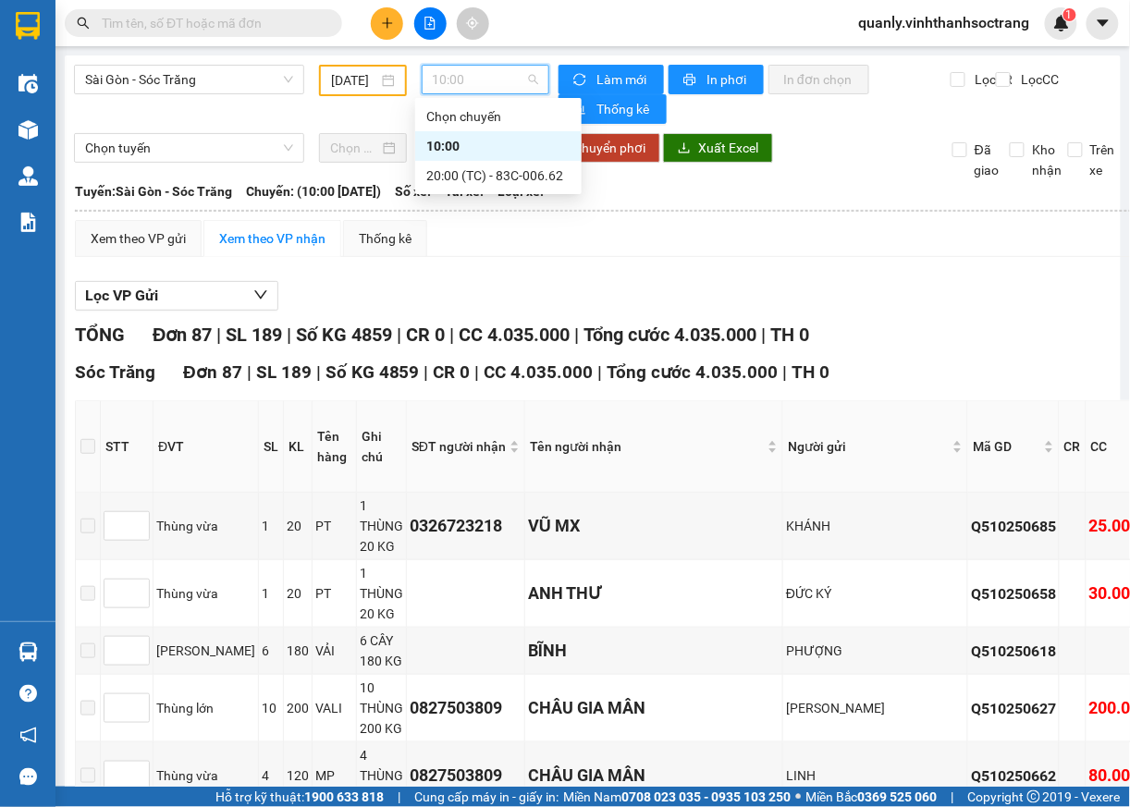
click at [437, 157] on div "10:00" at bounding box center [498, 146] width 166 height 30
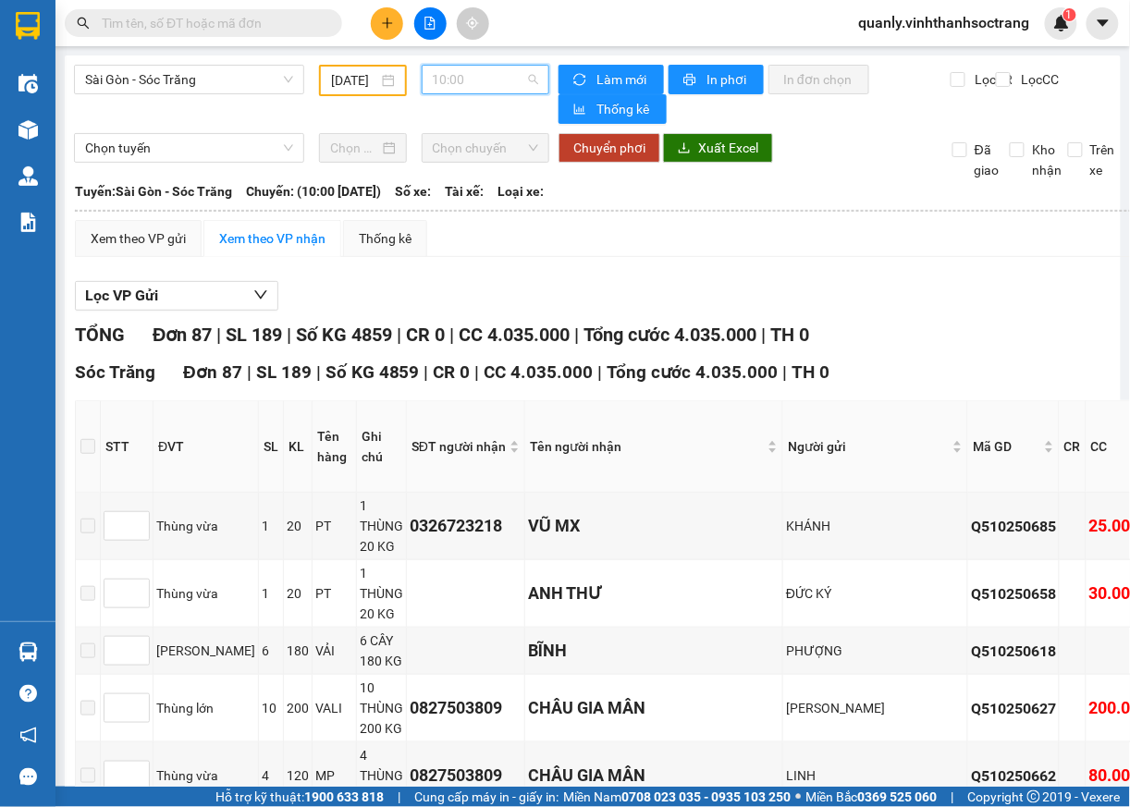
click at [525, 67] on span "10:00" at bounding box center [486, 80] width 106 height 28
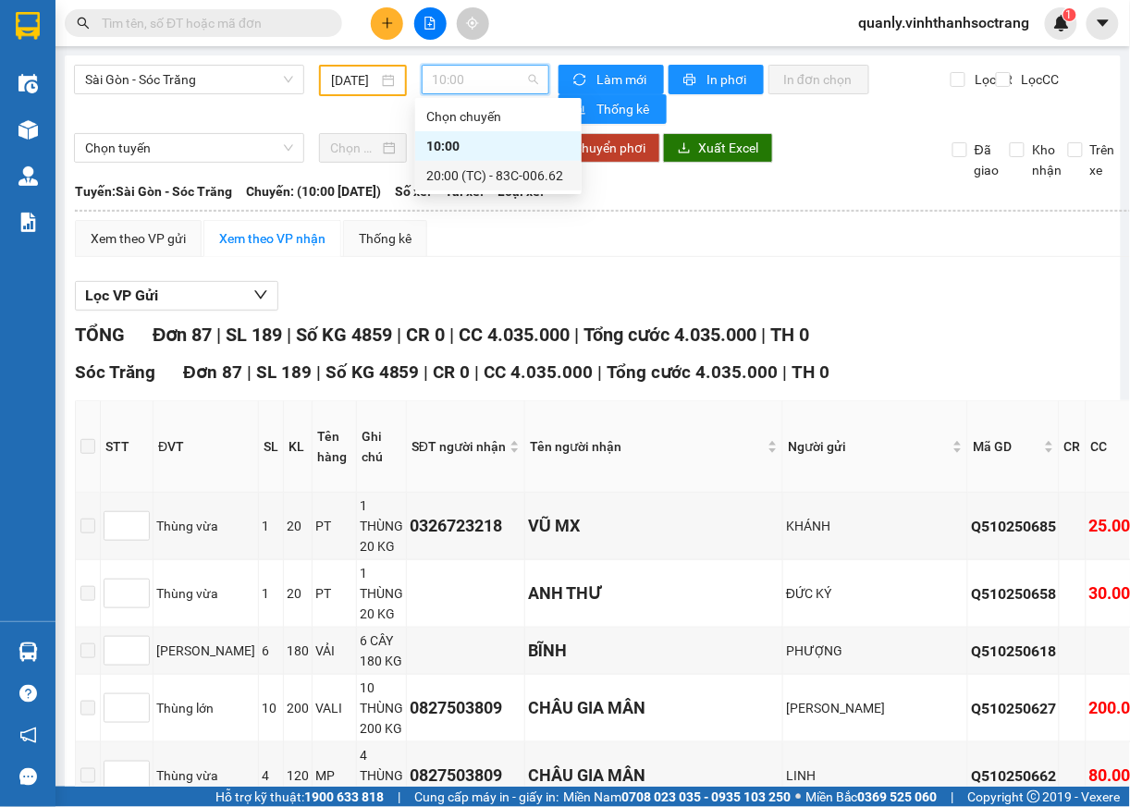
click at [525, 178] on div "20:00 (TC) - 83C-006.62" at bounding box center [498, 175] width 144 height 20
